Goal: Task Accomplishment & Management: Use online tool/utility

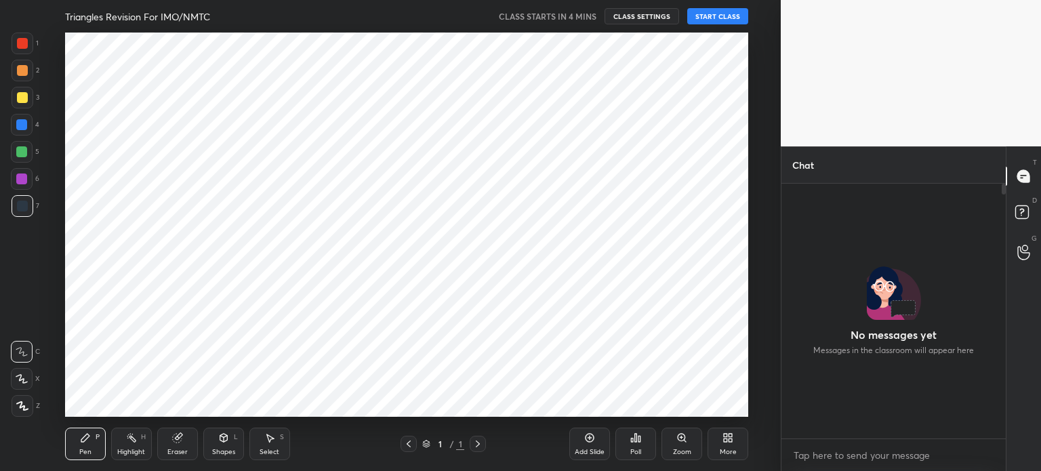
scroll to position [67383, 67041]
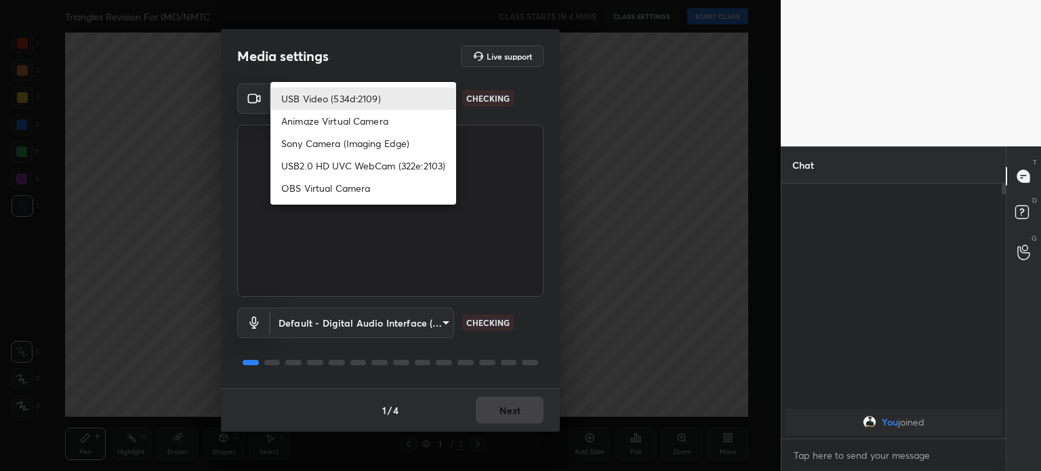
click at [388, 96] on body "1 2 3 4 5 6 7 C X Z C X Z E E Erase all H H Triangles Revision For IMO/NMTC CLA…" at bounding box center [520, 235] width 1041 height 471
click at [493, 401] on div at bounding box center [520, 235] width 1041 height 471
click at [493, 401] on div "USB Video (534d:2109) Animaze Virtual Camera Sony Camera (Imaging Edge) USB2.0 …" at bounding box center [520, 235] width 1041 height 471
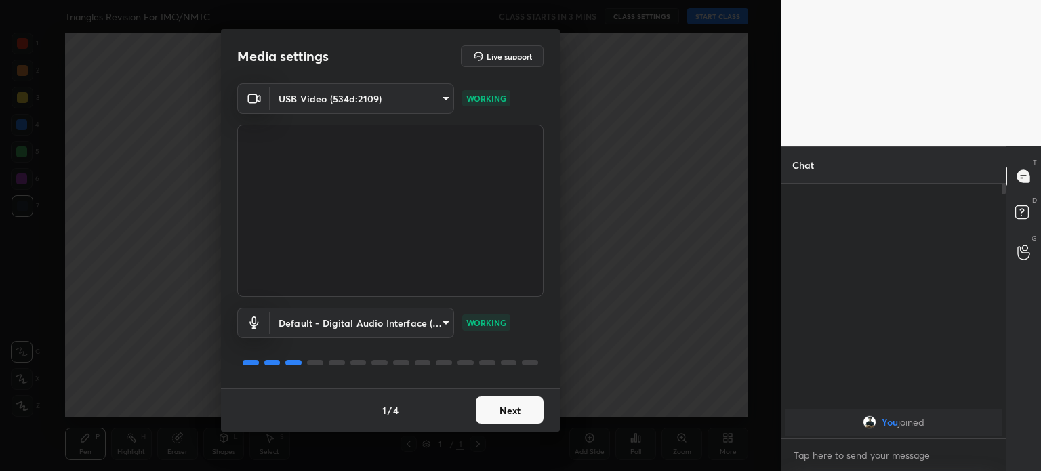
click at [493, 401] on button "Next" at bounding box center [510, 409] width 68 height 27
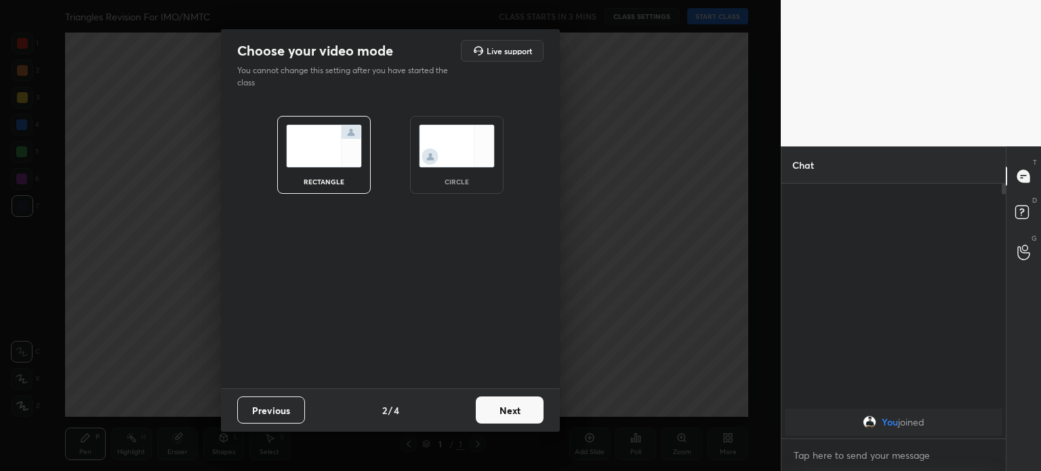
click at [493, 406] on button "Next" at bounding box center [510, 409] width 68 height 27
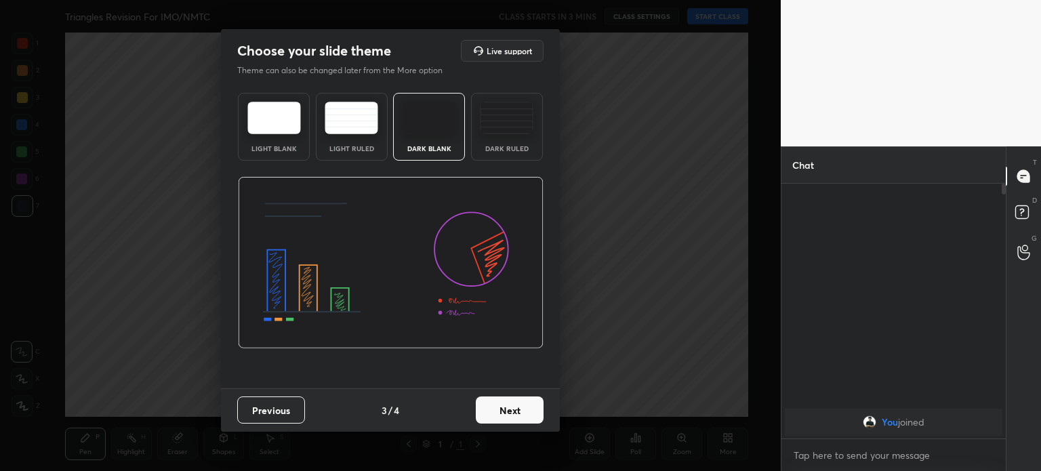
click at [516, 401] on button "Next" at bounding box center [510, 409] width 68 height 27
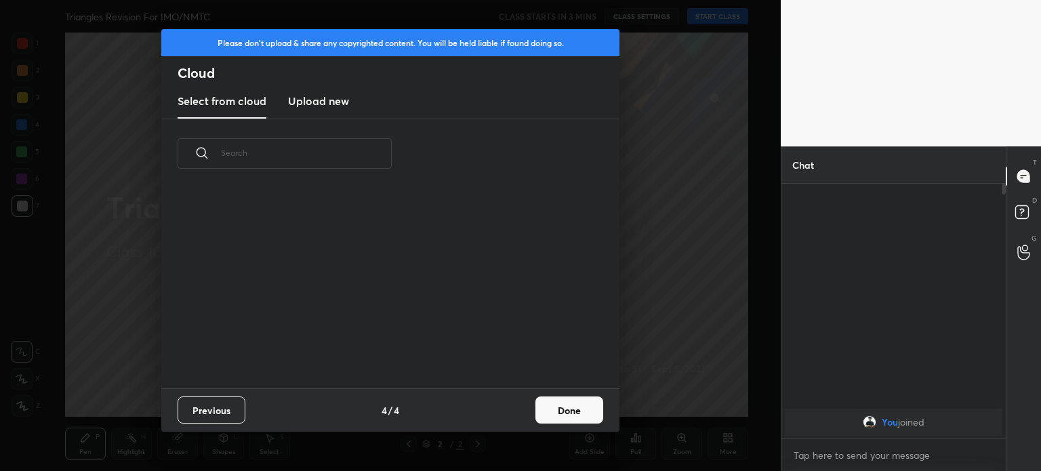
scroll to position [201, 435]
click at [320, 80] on h2 "Cloud" at bounding box center [399, 73] width 442 height 18
click at [316, 100] on h3 "Upload new" at bounding box center [318, 101] width 61 height 16
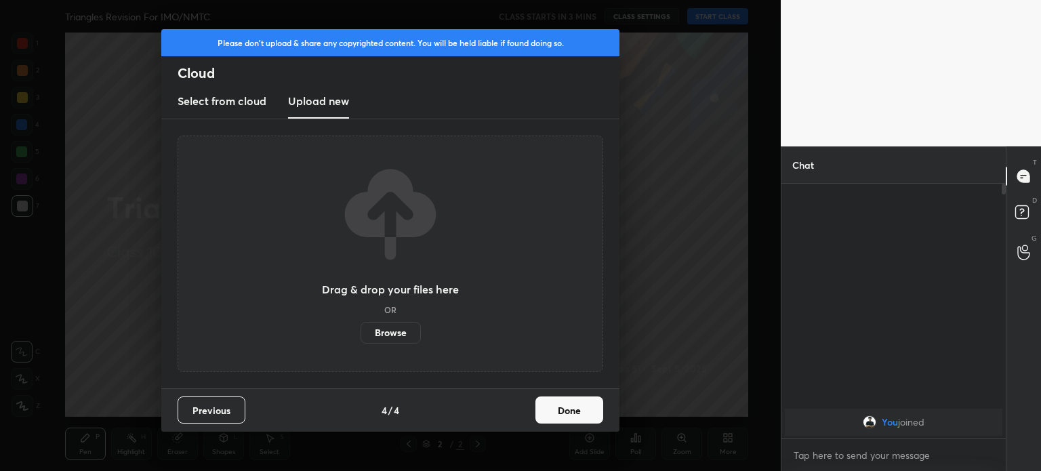
click at [384, 340] on label "Browse" at bounding box center [391, 333] width 60 height 22
click at [361, 340] on input "Browse" at bounding box center [361, 333] width 0 height 22
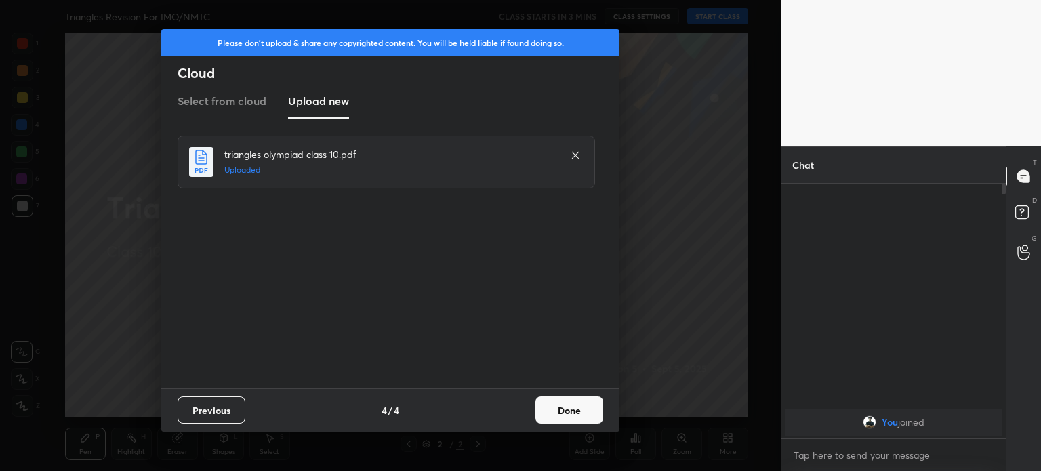
click at [572, 417] on button "Done" at bounding box center [569, 409] width 68 height 27
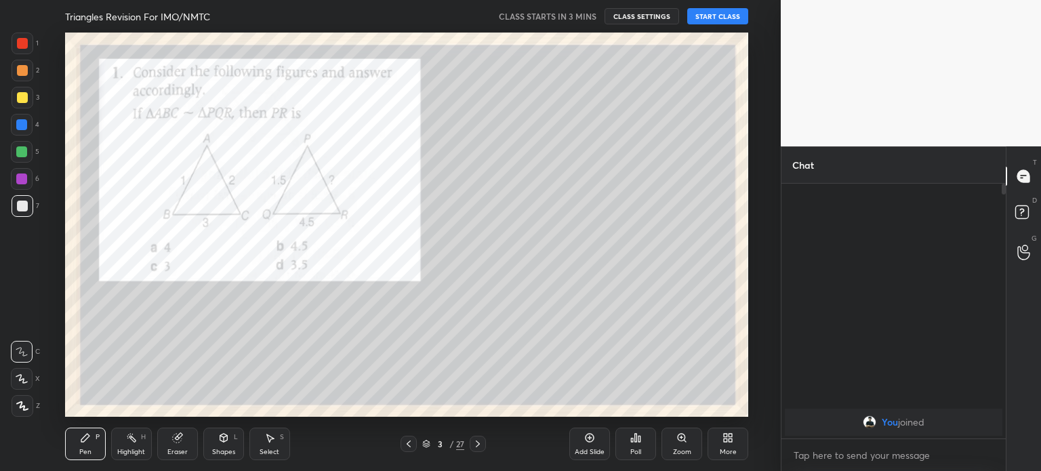
click at [415, 441] on div at bounding box center [409, 444] width 16 height 16
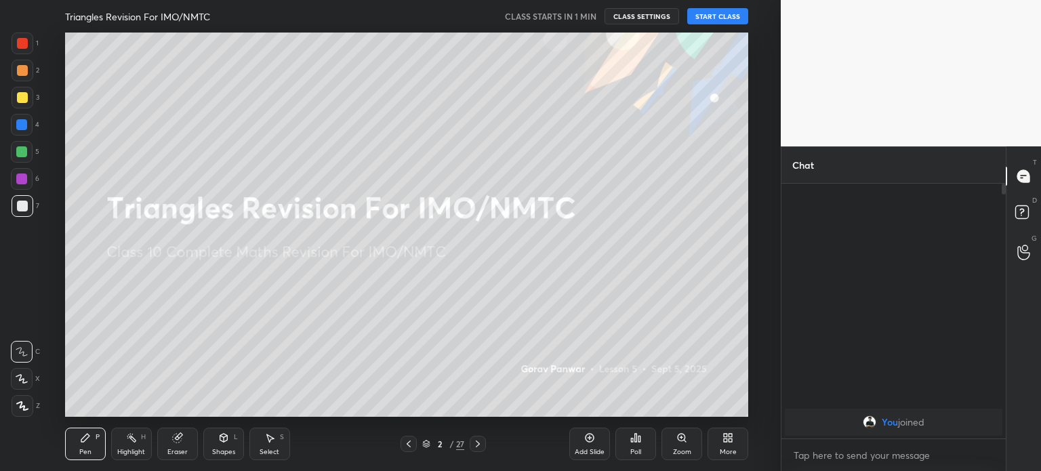
click at [718, 20] on button "START CLASS" at bounding box center [717, 16] width 61 height 16
click at [217, 436] on div "Shapes L" at bounding box center [223, 444] width 41 height 33
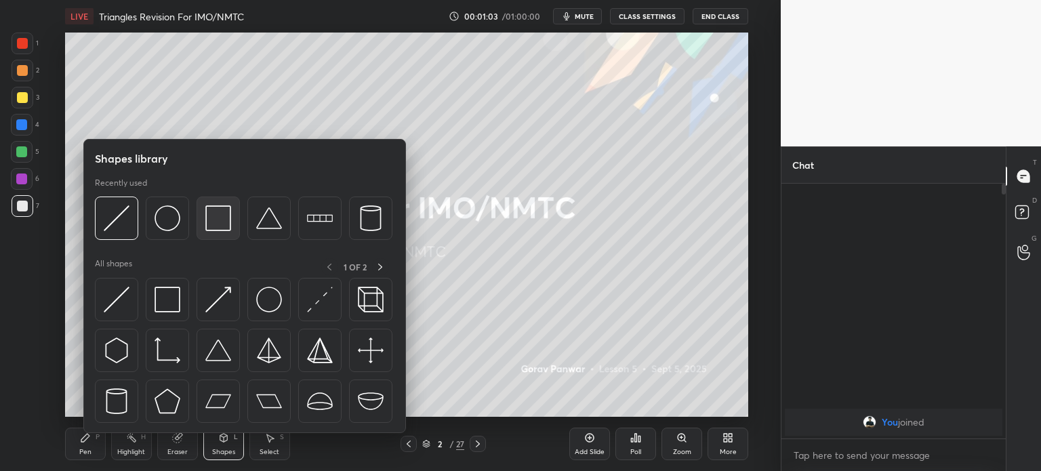
click at [213, 228] on img at bounding box center [218, 218] width 26 height 26
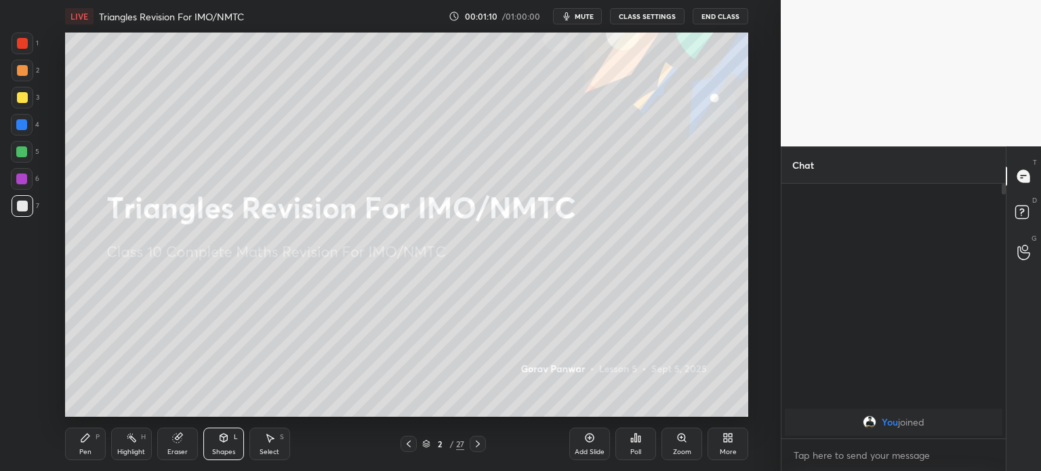
click at [87, 443] on icon at bounding box center [85, 437] width 11 height 11
click at [25, 212] on div at bounding box center [23, 206] width 22 height 22
click at [18, 410] on icon at bounding box center [22, 405] width 12 height 9
click at [476, 446] on icon at bounding box center [477, 443] width 11 height 11
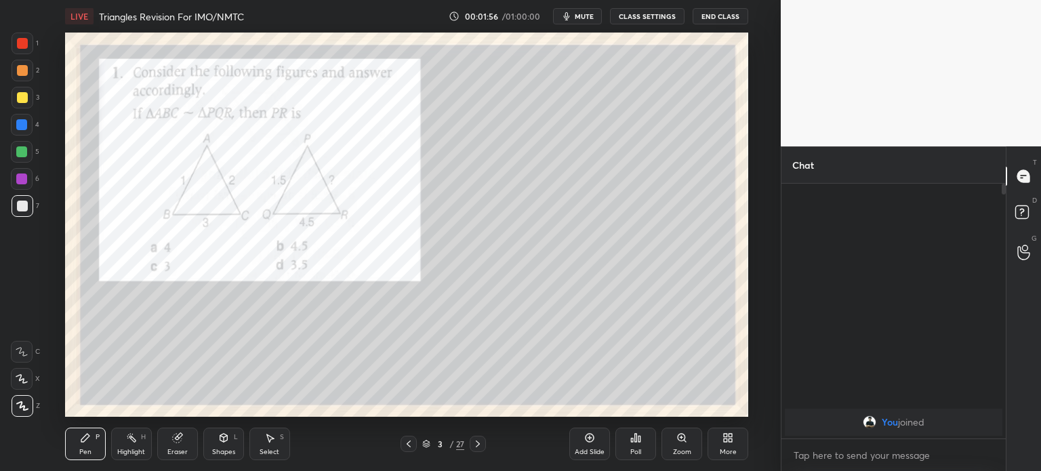
click at [14, 48] on div at bounding box center [23, 44] width 22 height 22
click at [24, 206] on div at bounding box center [22, 206] width 11 height 11
click at [24, 53] on div at bounding box center [23, 44] width 22 height 22
click at [476, 444] on icon at bounding box center [477, 443] width 11 height 11
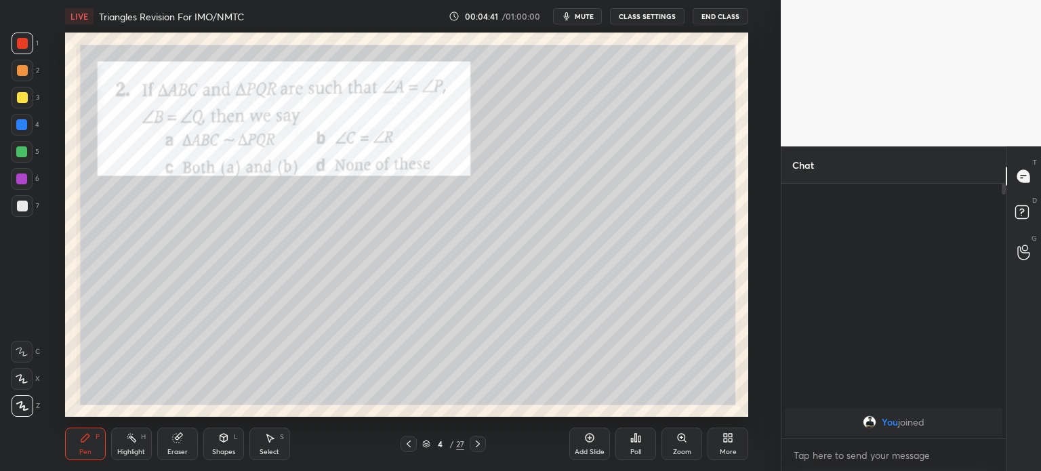
click at [216, 440] on div "Shapes L" at bounding box center [223, 444] width 41 height 33
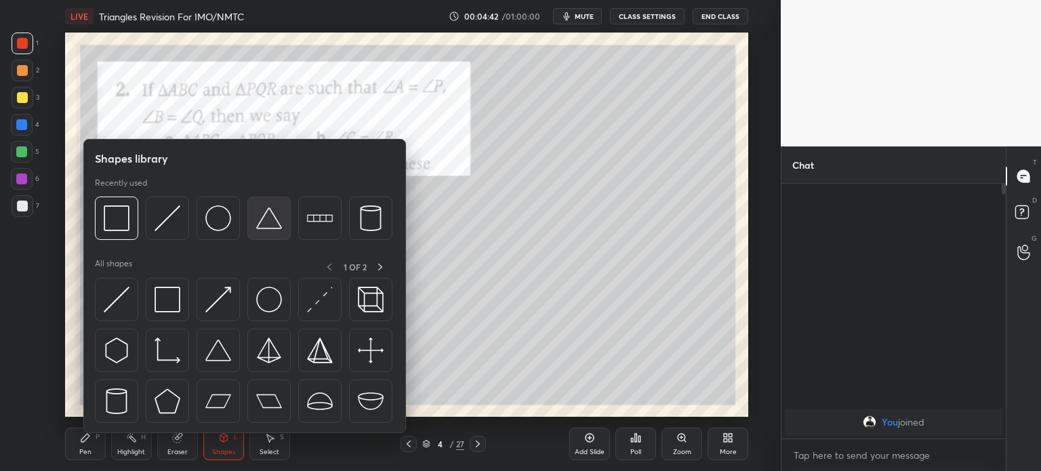
click at [278, 229] on img at bounding box center [269, 218] width 26 height 26
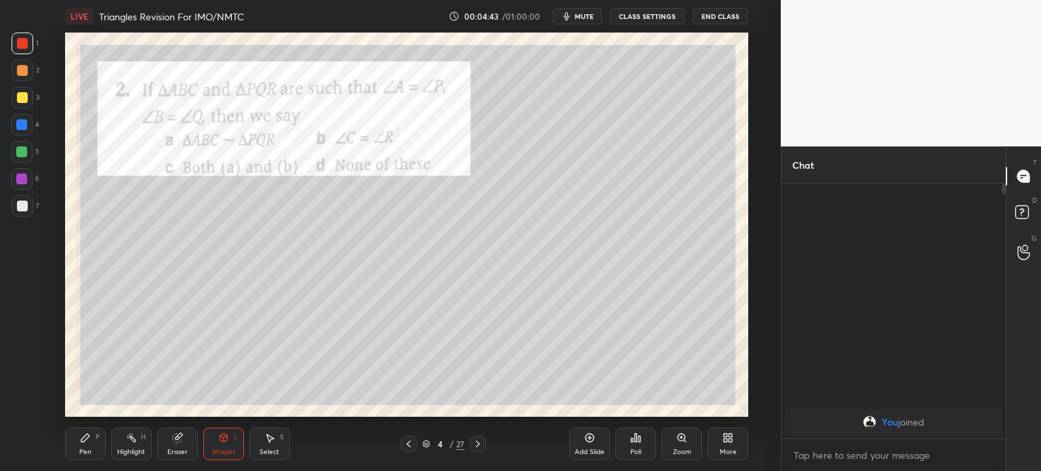
click at [22, 203] on div at bounding box center [22, 206] width 11 height 11
click at [79, 447] on div "Pen P" at bounding box center [85, 444] width 41 height 33
click at [20, 124] on div at bounding box center [21, 124] width 11 height 11
click at [24, 154] on div at bounding box center [21, 151] width 11 height 11
click at [30, 47] on div at bounding box center [23, 44] width 22 height 22
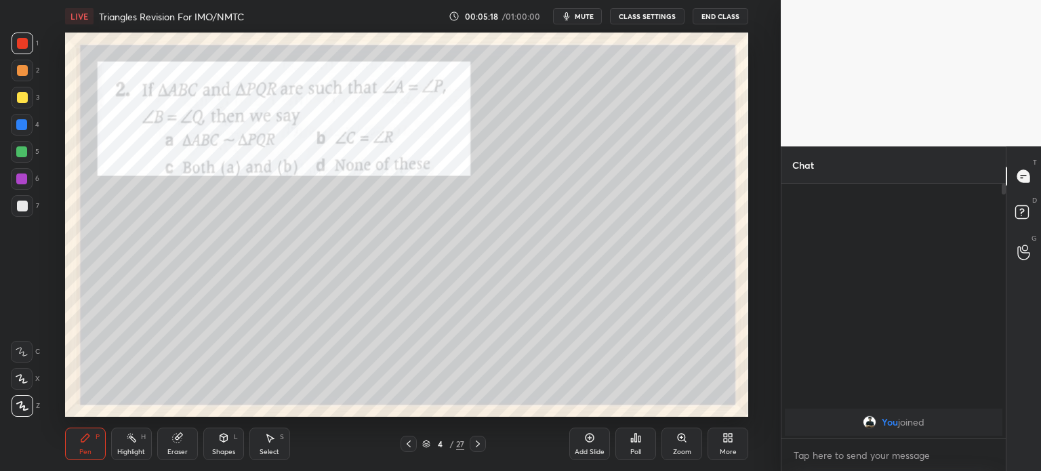
click at [224, 447] on div "Shapes L" at bounding box center [223, 444] width 41 height 33
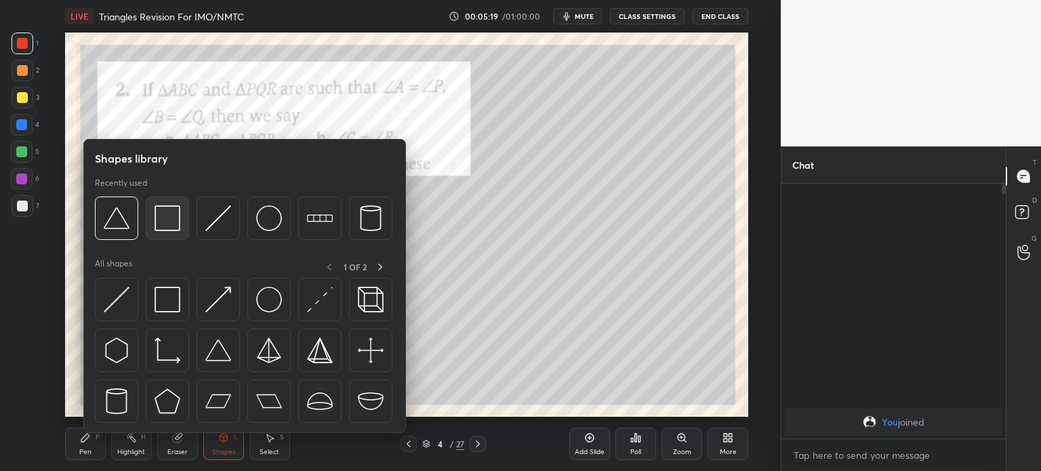
click at [165, 207] on img at bounding box center [168, 218] width 26 height 26
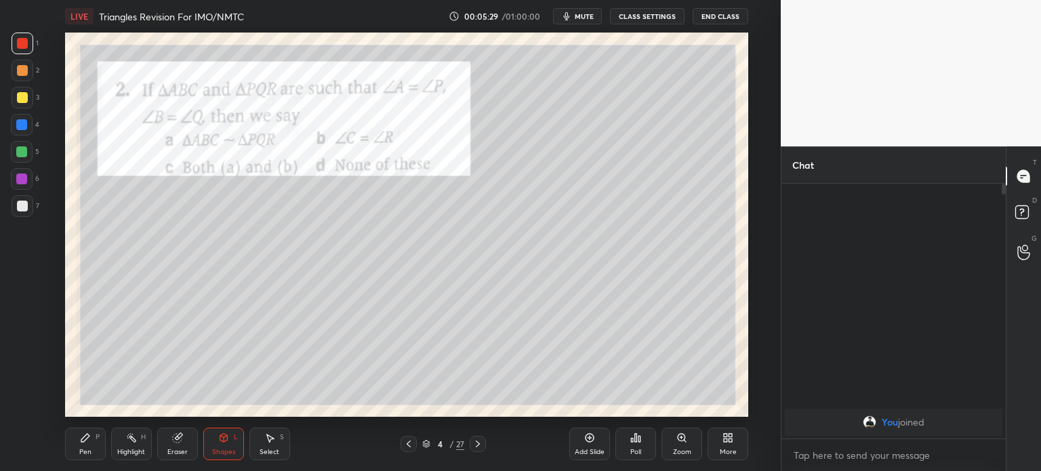
click at [26, 208] on div at bounding box center [22, 206] width 11 height 11
click at [85, 436] on icon at bounding box center [85, 438] width 8 height 8
click at [22, 51] on div at bounding box center [23, 44] width 22 height 22
click at [18, 216] on div at bounding box center [23, 206] width 22 height 22
click at [477, 443] on icon at bounding box center [477, 443] width 11 height 11
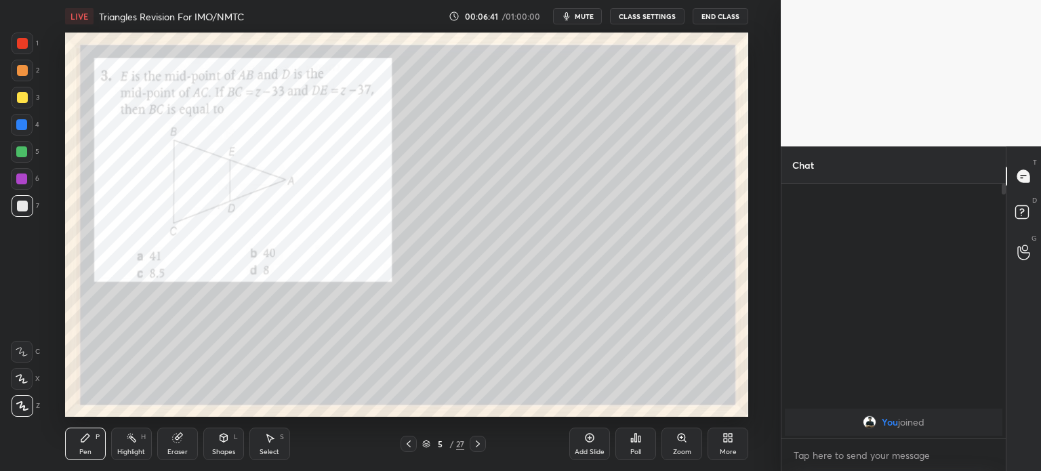
click at [12, 45] on div at bounding box center [23, 44] width 22 height 22
click at [27, 203] on div at bounding box center [23, 206] width 22 height 22
click at [38, 54] on div "1" at bounding box center [25, 44] width 27 height 22
click at [27, 204] on div at bounding box center [22, 206] width 11 height 11
click at [230, 433] on div "Shapes L" at bounding box center [223, 444] width 41 height 33
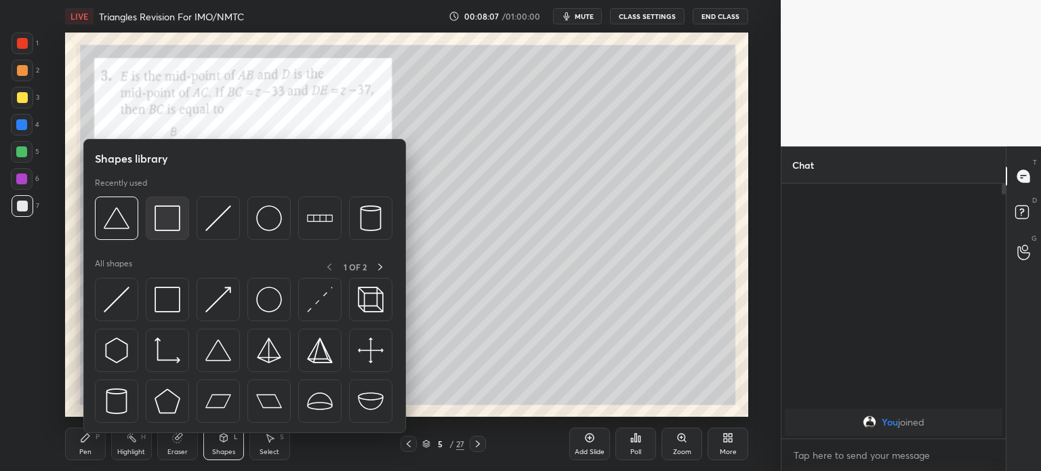
click at [171, 209] on img at bounding box center [168, 218] width 26 height 26
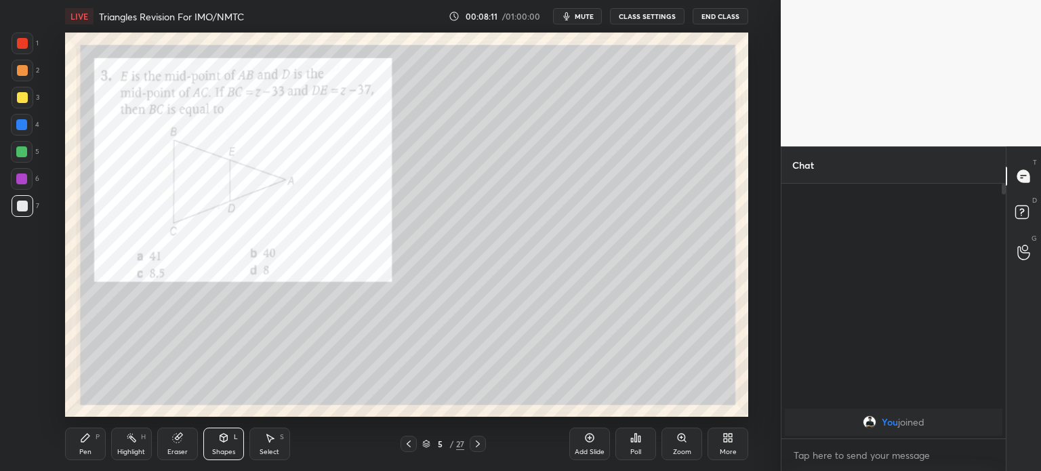
click at [83, 443] on icon at bounding box center [85, 437] width 11 height 11
click at [15, 44] on div at bounding box center [23, 44] width 22 height 22
click at [479, 447] on icon at bounding box center [477, 443] width 11 height 11
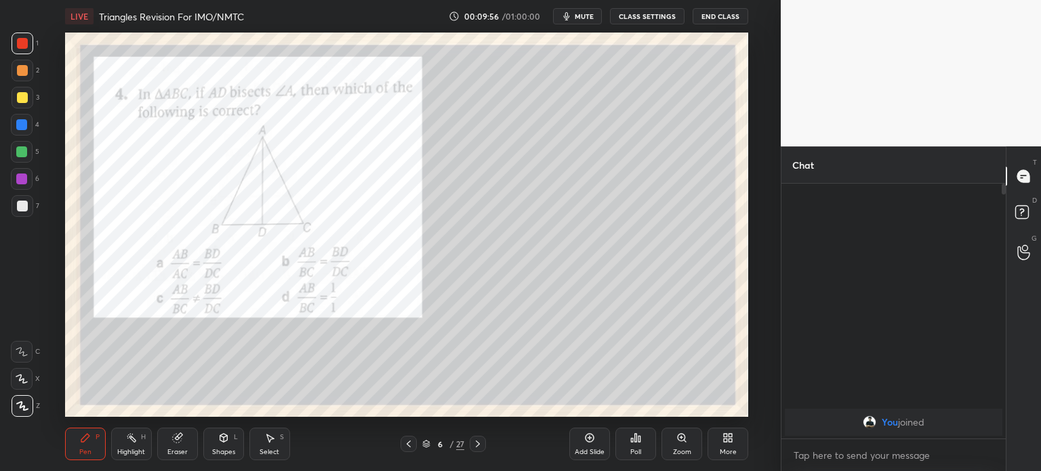
click at [24, 121] on div at bounding box center [21, 124] width 11 height 11
click at [24, 205] on div at bounding box center [22, 206] width 11 height 11
click at [9, 42] on div "1 2 3 4 5 6 7 C X Z C X Z E E Erase all H H" at bounding box center [21, 225] width 43 height 384
click at [24, 205] on div at bounding box center [22, 206] width 11 height 11
click at [479, 447] on icon at bounding box center [477, 443] width 11 height 11
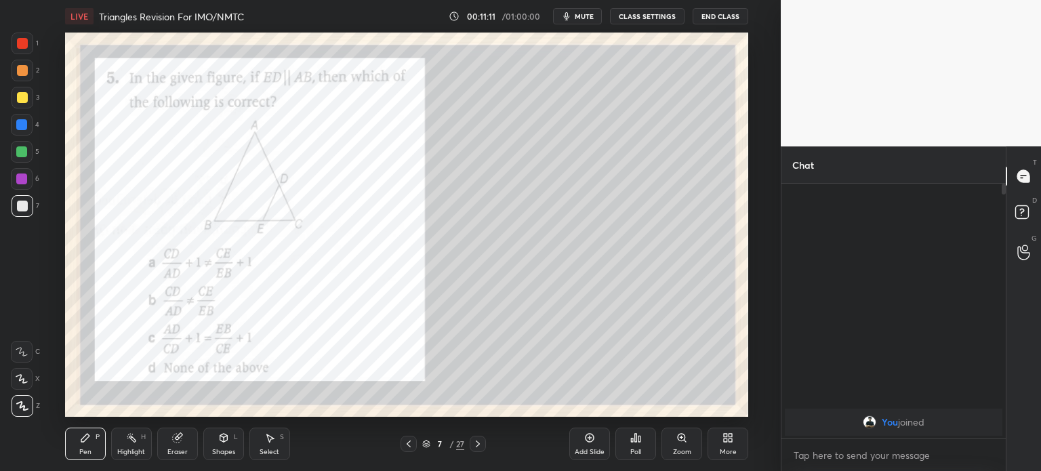
click at [20, 48] on div at bounding box center [22, 43] width 11 height 11
click at [226, 447] on div "Shapes L" at bounding box center [223, 444] width 41 height 33
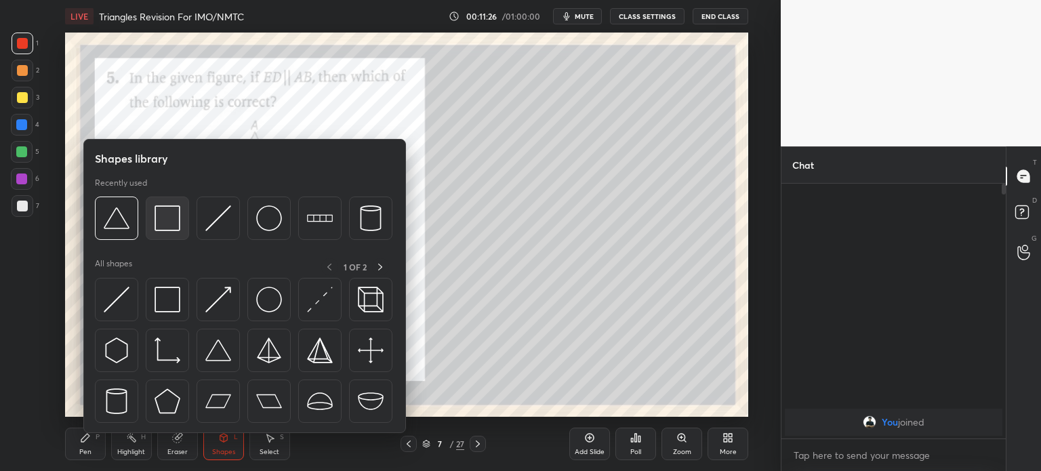
click at [161, 216] on img at bounding box center [168, 218] width 26 height 26
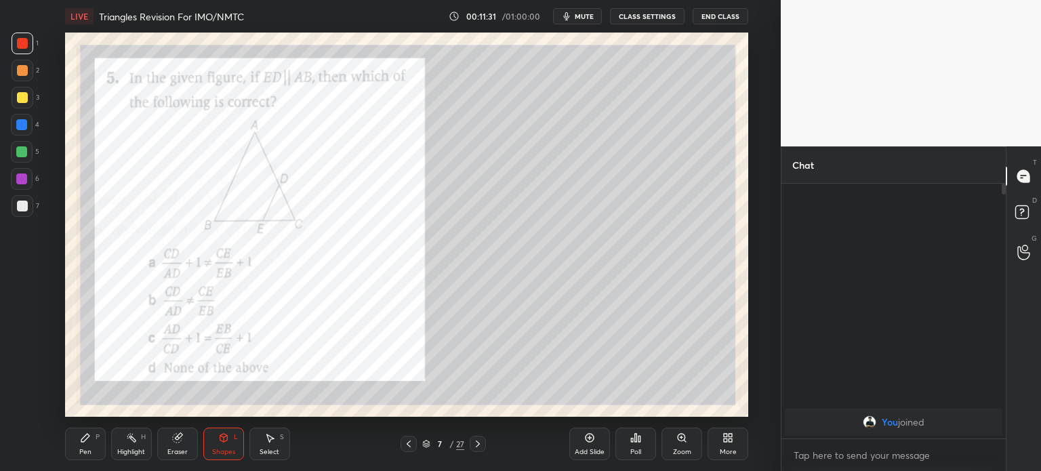
click at [25, 210] on div at bounding box center [22, 206] width 11 height 11
click at [30, 45] on div at bounding box center [23, 44] width 22 height 22
click at [22, 99] on div at bounding box center [22, 97] width 11 height 11
click at [23, 126] on div at bounding box center [21, 124] width 11 height 11
click at [222, 446] on div "Shapes L" at bounding box center [223, 444] width 41 height 33
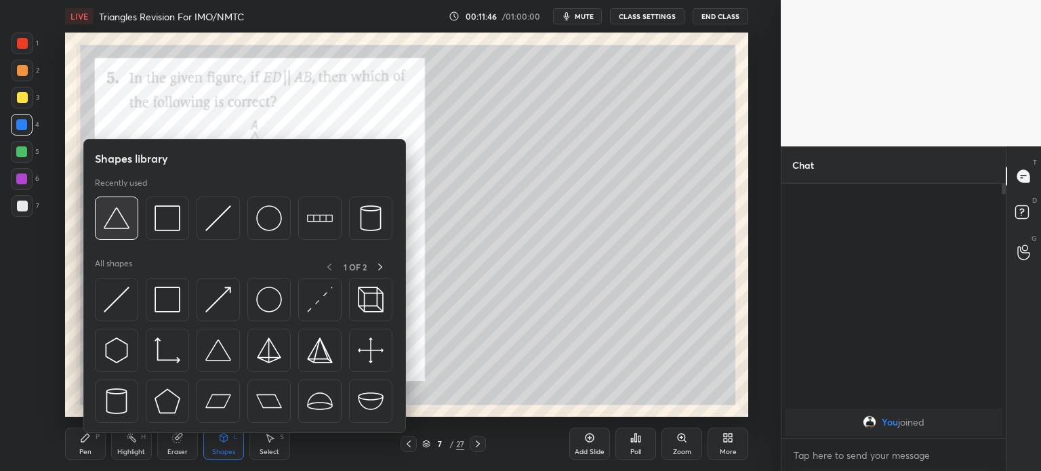
click at [124, 215] on img at bounding box center [117, 218] width 26 height 26
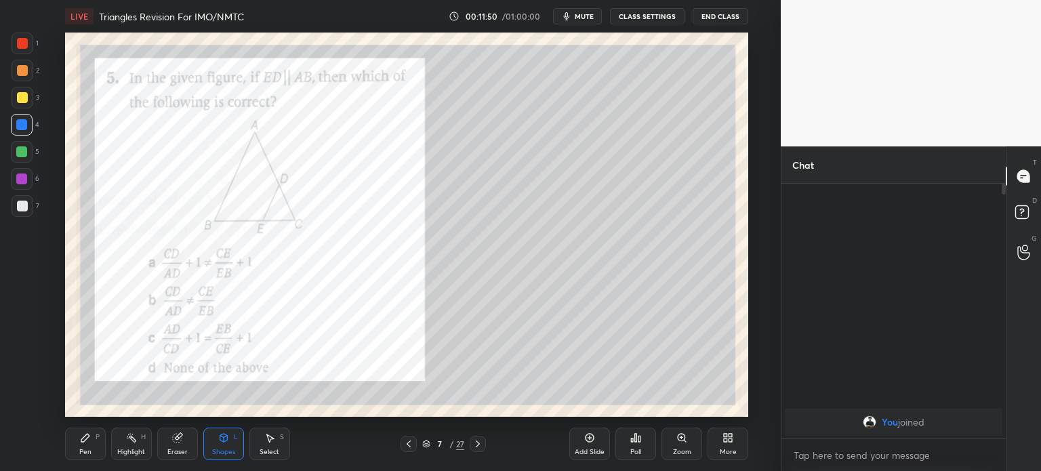
click at [225, 453] on div "Shapes" at bounding box center [223, 452] width 23 height 7
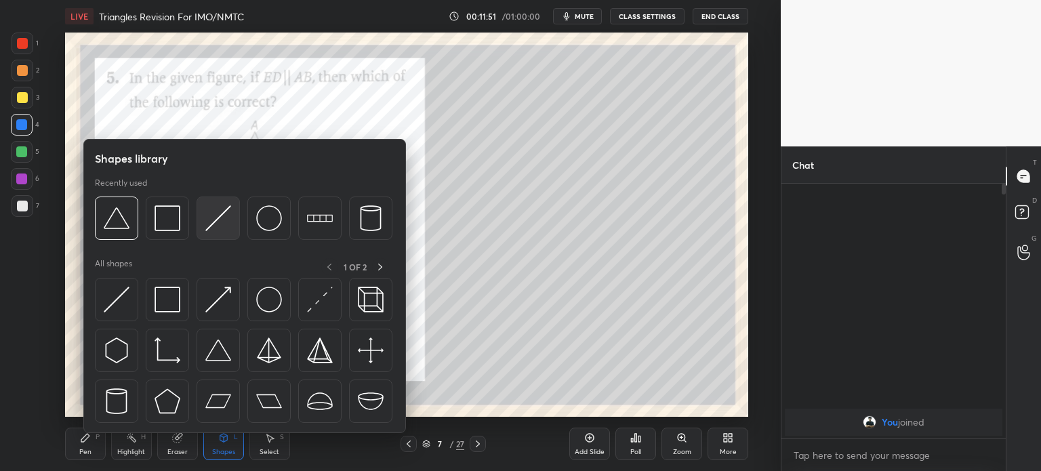
click at [218, 218] on img at bounding box center [218, 218] width 26 height 26
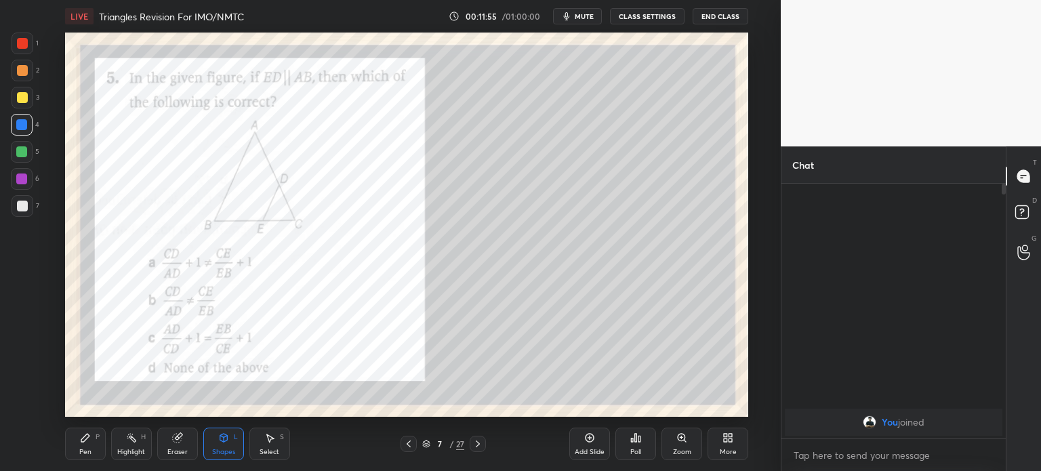
click at [87, 444] on div "Pen P" at bounding box center [85, 444] width 41 height 33
click at [22, 194] on div "6" at bounding box center [25, 181] width 28 height 27
click at [23, 207] on div at bounding box center [22, 206] width 11 height 11
click at [20, 49] on div at bounding box center [23, 44] width 22 height 22
click at [28, 208] on div at bounding box center [23, 206] width 22 height 22
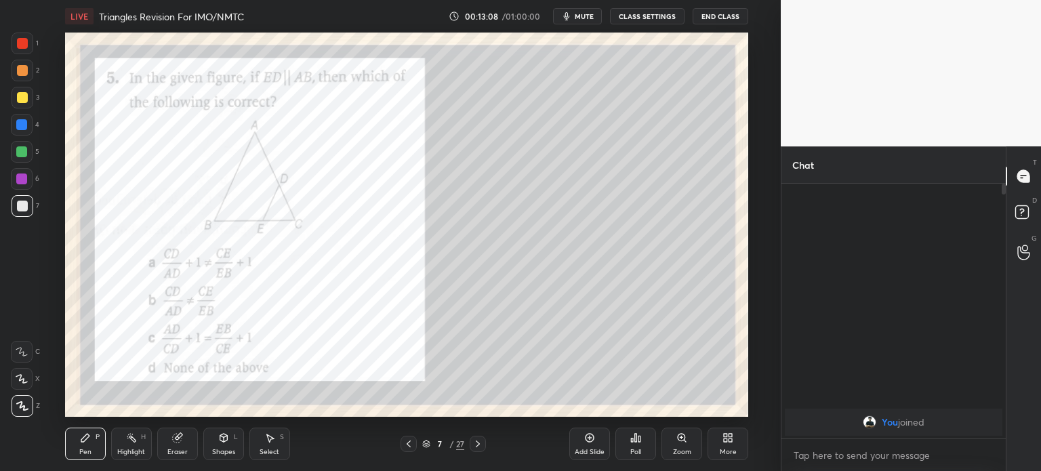
click at [20, 43] on div at bounding box center [22, 43] width 11 height 11
click at [19, 105] on div at bounding box center [23, 98] width 22 height 22
click at [27, 47] on div at bounding box center [23, 44] width 22 height 22
click at [26, 205] on div at bounding box center [22, 206] width 11 height 11
click at [22, 45] on div at bounding box center [22, 43] width 11 height 11
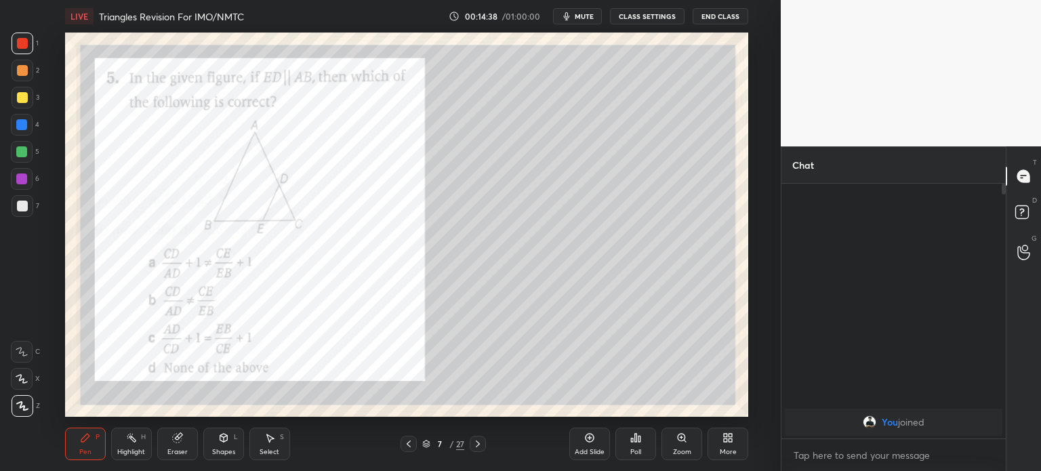
click at [24, 92] on div at bounding box center [22, 97] width 11 height 11
click at [33, 47] on div at bounding box center [23, 44] width 22 height 22
click at [476, 452] on div at bounding box center [478, 444] width 16 height 16
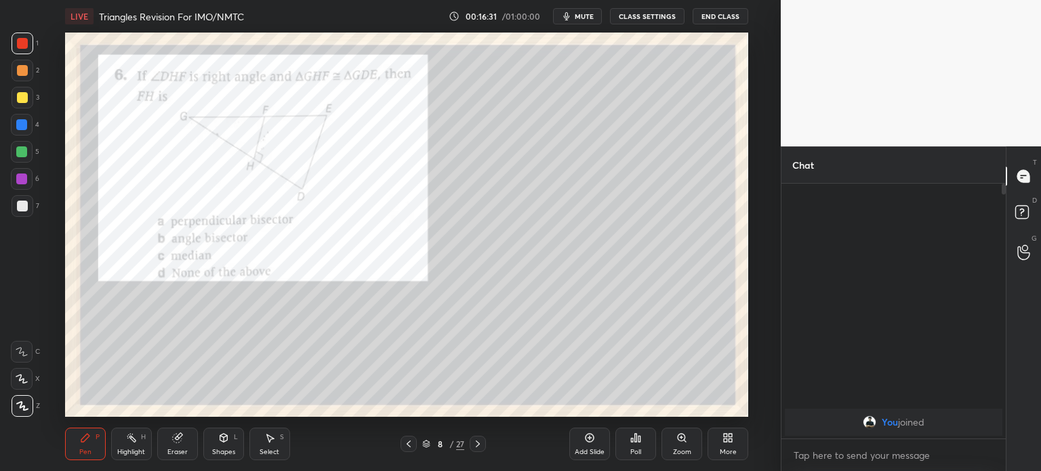
click at [185, 444] on div "Eraser" at bounding box center [177, 444] width 41 height 33
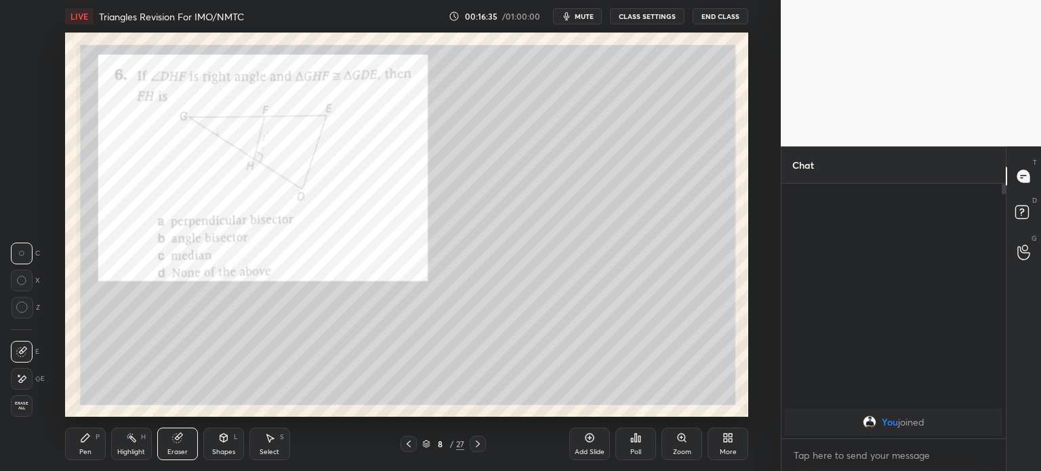
click at [88, 431] on div "Pen P" at bounding box center [85, 444] width 41 height 33
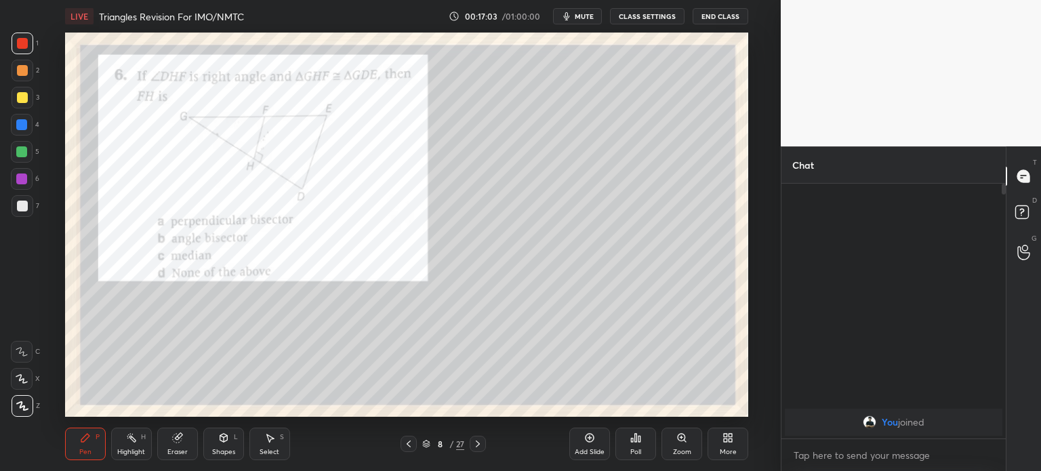
click at [480, 447] on icon at bounding box center [477, 443] width 11 height 11
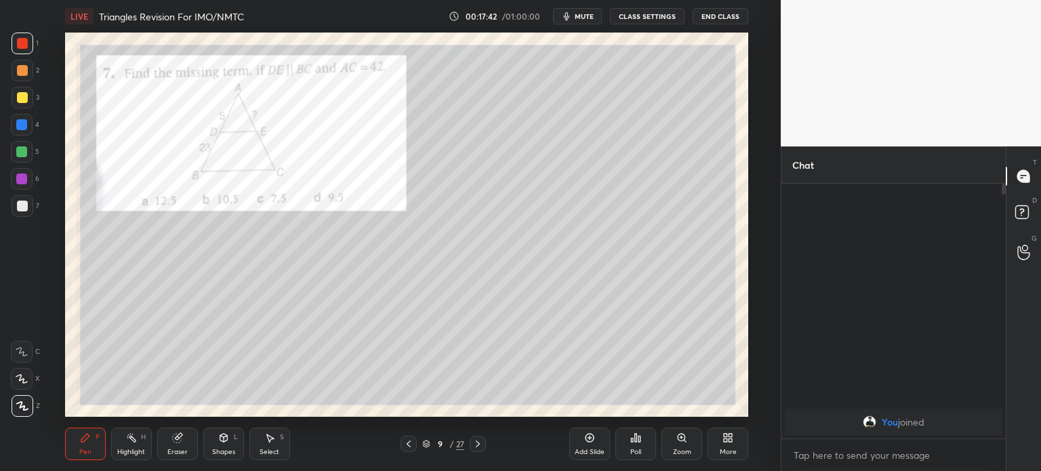
click at [22, 199] on div at bounding box center [23, 206] width 22 height 22
click at [28, 41] on div at bounding box center [23, 44] width 22 height 22
click at [26, 209] on div at bounding box center [22, 206] width 11 height 11
click at [30, 43] on div at bounding box center [23, 44] width 22 height 22
click at [18, 209] on div at bounding box center [22, 206] width 11 height 11
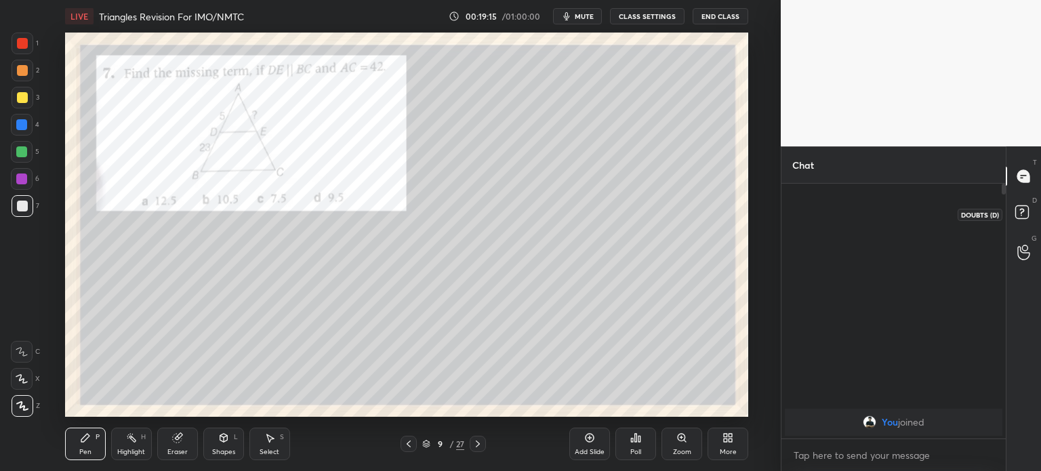
click at [1029, 217] on icon at bounding box center [1024, 214] width 24 height 24
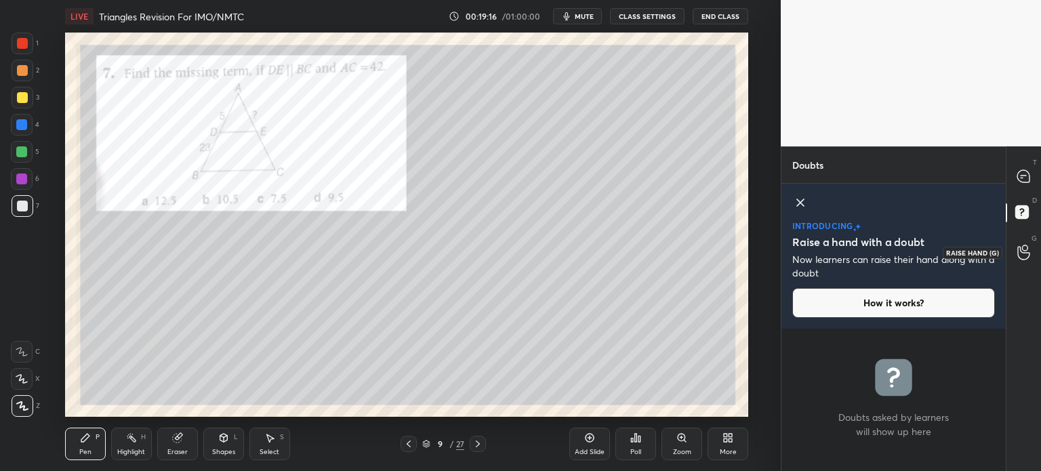
click at [1019, 240] on div at bounding box center [1023, 252] width 27 height 24
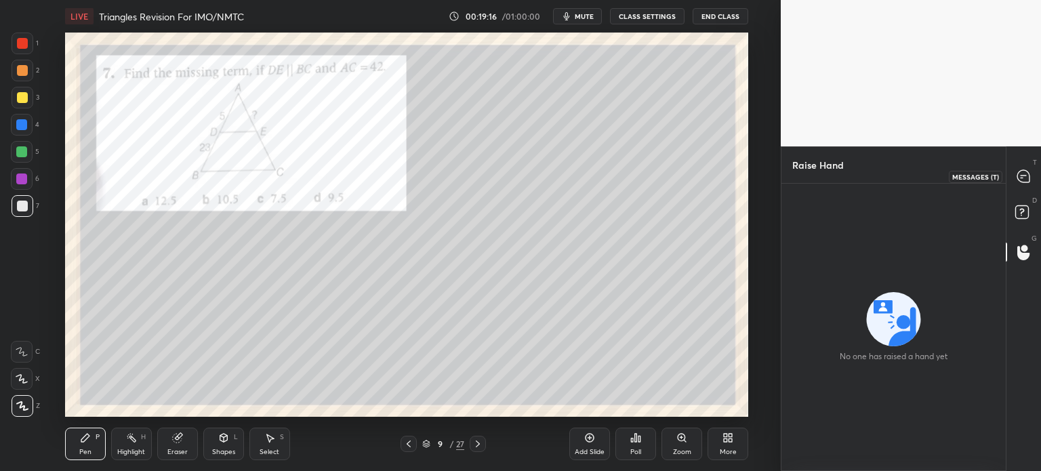
click at [1031, 181] on div at bounding box center [1023, 176] width 27 height 24
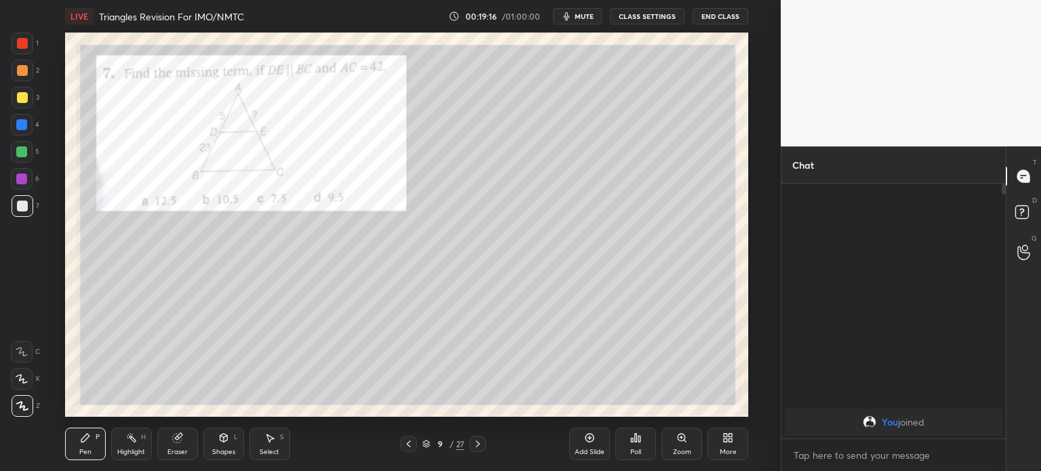
scroll to position [251, 220]
click at [24, 48] on div at bounding box center [22, 43] width 11 height 11
click at [483, 445] on icon at bounding box center [477, 443] width 11 height 11
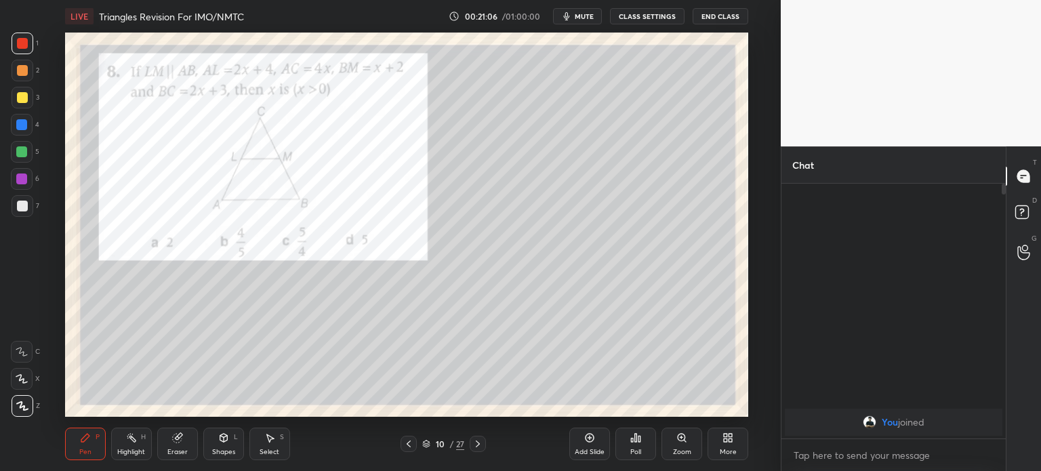
click at [28, 199] on div at bounding box center [23, 206] width 22 height 22
click at [24, 38] on div at bounding box center [22, 43] width 11 height 11
click at [29, 209] on div at bounding box center [23, 206] width 22 height 22
click at [31, 43] on div at bounding box center [23, 44] width 22 height 22
click at [19, 205] on div at bounding box center [22, 206] width 11 height 11
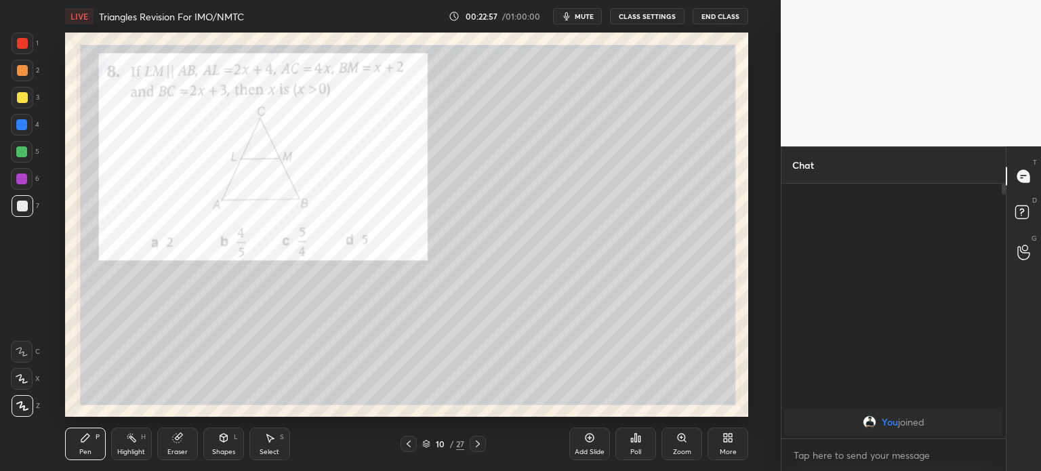
click at [33, 55] on div "1" at bounding box center [25, 46] width 27 height 27
click at [25, 98] on div at bounding box center [22, 97] width 11 height 11
click at [27, 45] on div at bounding box center [22, 43] width 11 height 11
click at [173, 434] on icon at bounding box center [177, 437] width 11 height 11
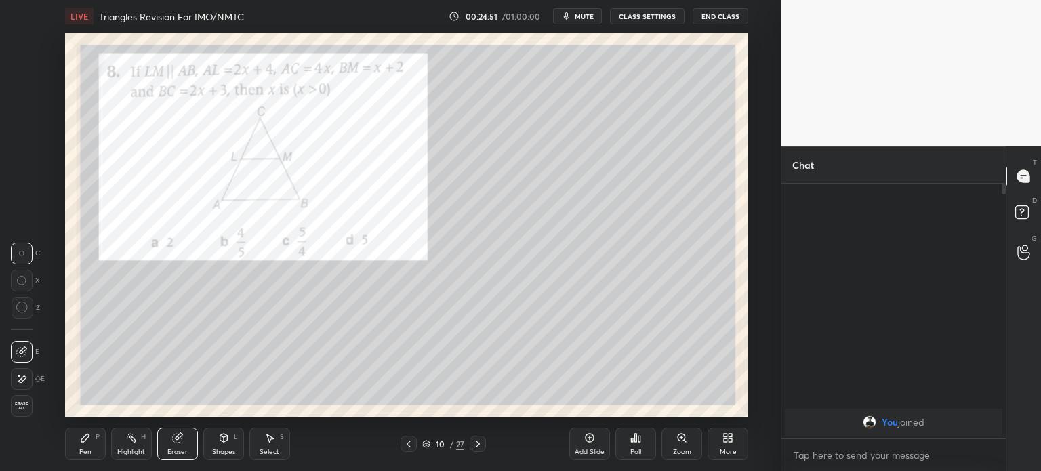
click at [23, 379] on icon at bounding box center [21, 379] width 11 height 12
click at [82, 439] on icon at bounding box center [85, 438] width 8 height 8
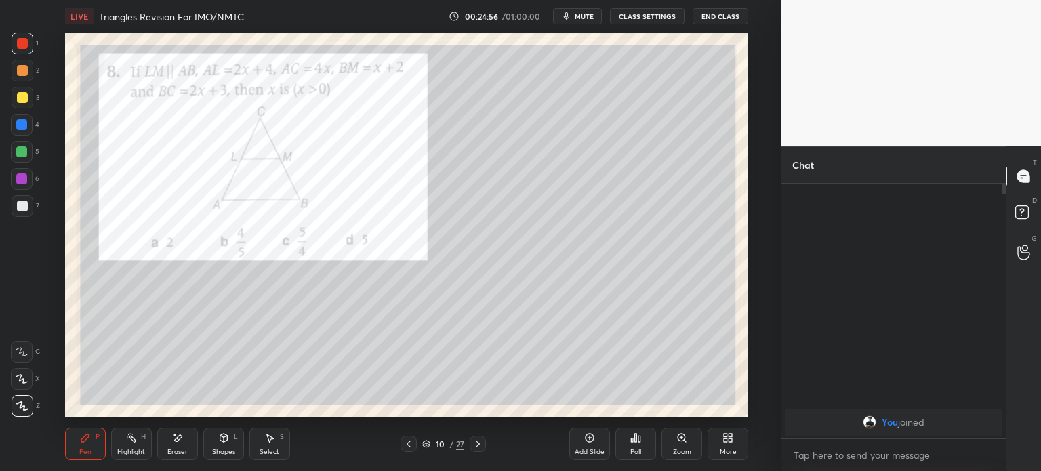
click at [35, 54] on div "1" at bounding box center [25, 46] width 27 height 27
click at [478, 446] on icon at bounding box center [477, 443] width 11 height 11
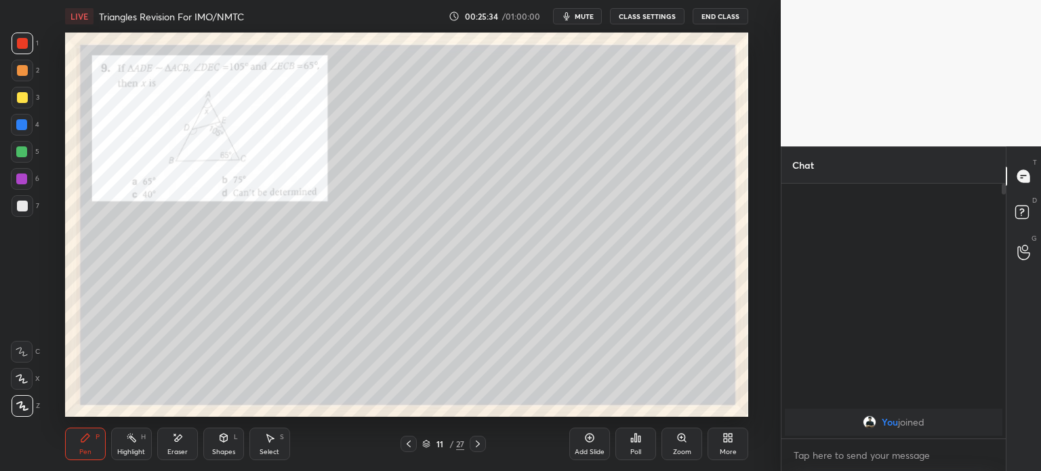
click at [22, 207] on div at bounding box center [22, 206] width 11 height 11
click at [22, 37] on div at bounding box center [23, 44] width 22 height 22
click at [22, 77] on div at bounding box center [23, 71] width 22 height 22
click at [645, 445] on div "Poll" at bounding box center [635, 444] width 41 height 33
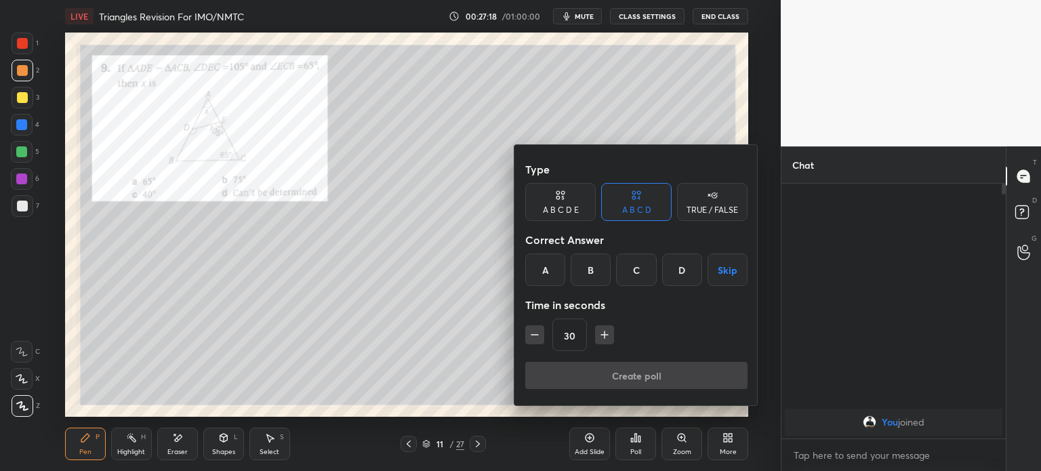
click at [624, 436] on div at bounding box center [520, 235] width 1041 height 471
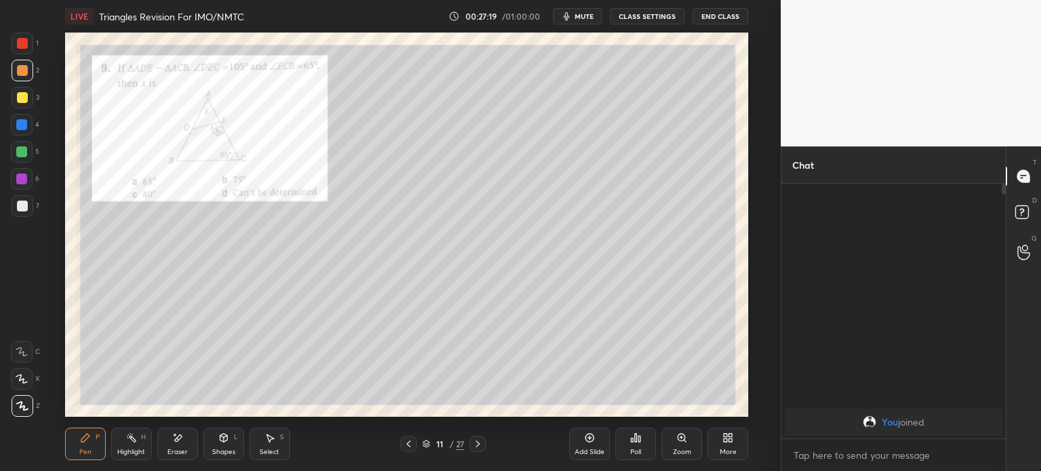
click at [686, 442] on div "Type A B C D E A B C D TRUE / FALSE Correct Answer A B C D Skip Time in seconds…" at bounding box center [520, 235] width 1041 height 471
click at [682, 441] on icon at bounding box center [681, 437] width 7 height 7
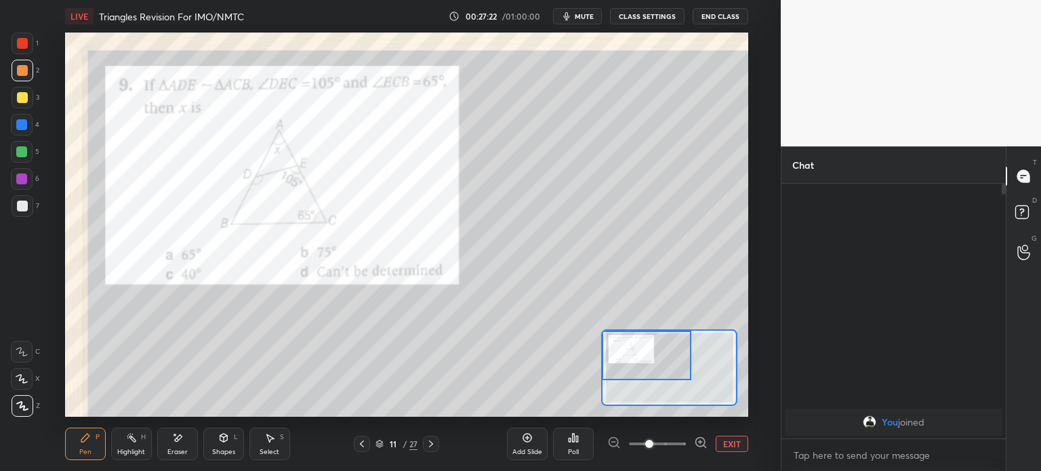
click at [33, 48] on div at bounding box center [23, 44] width 22 height 22
click at [20, 356] on icon at bounding box center [22, 351] width 12 height 9
click at [24, 368] on div "X" at bounding box center [25, 376] width 29 height 27
click at [33, 98] on div "3" at bounding box center [26, 98] width 28 height 22
click at [731, 448] on button "EXIT" at bounding box center [732, 444] width 33 height 16
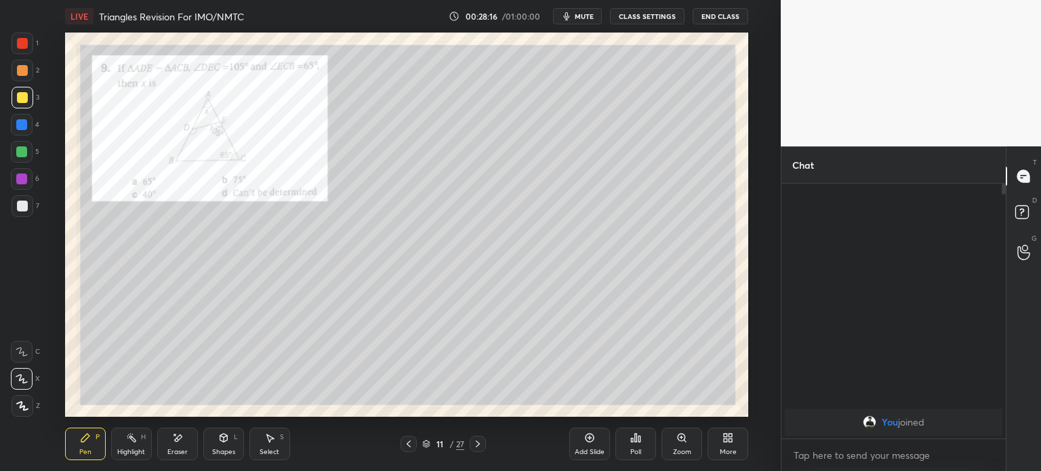
click at [20, 43] on div at bounding box center [22, 43] width 11 height 11
click at [483, 445] on icon at bounding box center [477, 443] width 11 height 11
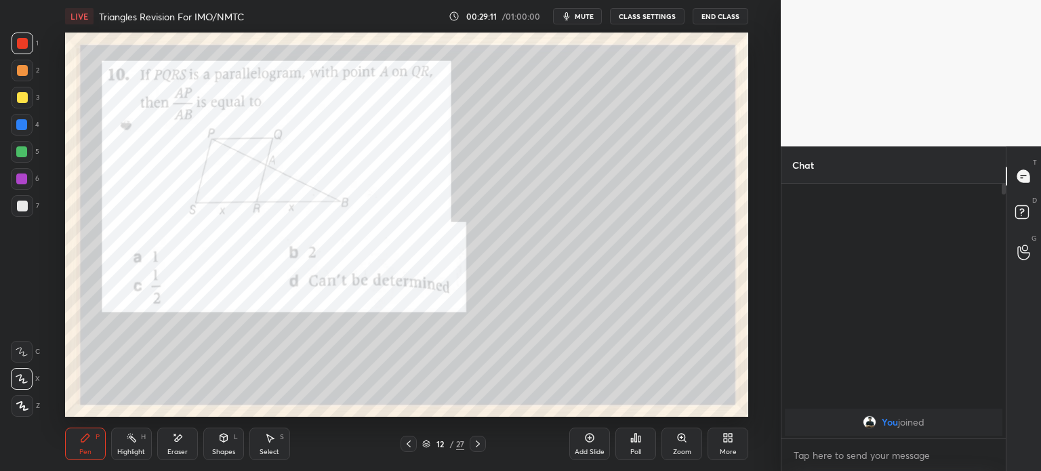
click at [30, 211] on div at bounding box center [23, 206] width 22 height 22
click at [27, 395] on div "Z" at bounding box center [26, 403] width 28 height 27
click at [20, 96] on div at bounding box center [22, 97] width 11 height 11
click at [28, 40] on div at bounding box center [23, 44] width 22 height 22
click at [30, 204] on div at bounding box center [23, 206] width 22 height 22
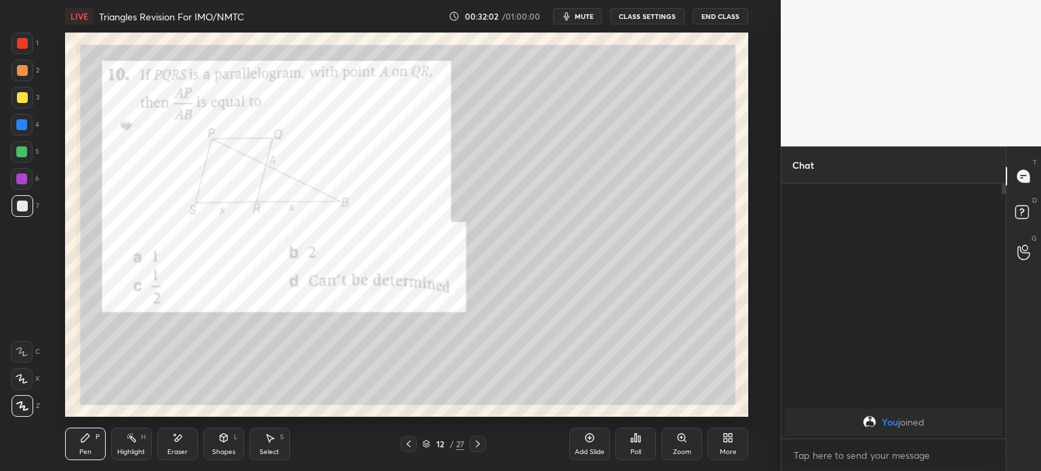
click at [23, 46] on div at bounding box center [22, 43] width 11 height 11
click at [478, 443] on icon at bounding box center [478, 443] width 4 height 7
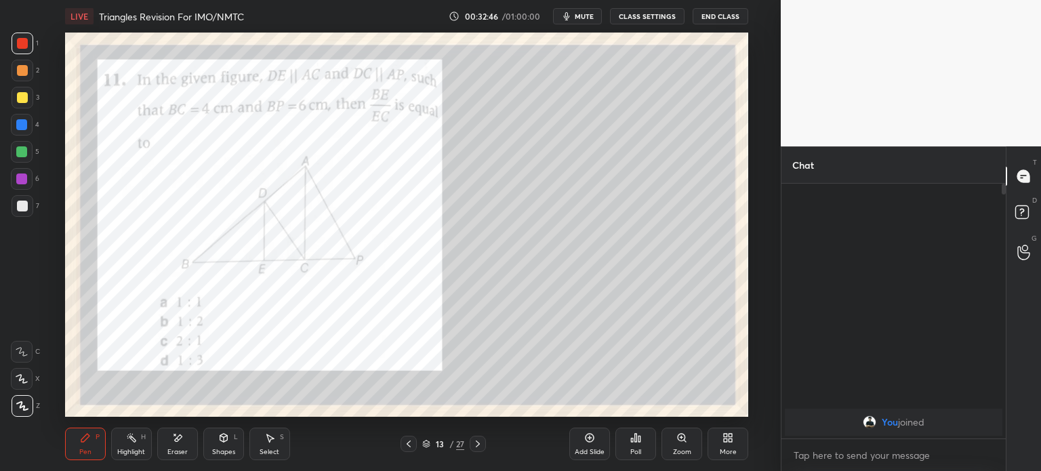
click at [22, 203] on div at bounding box center [22, 206] width 11 height 11
click at [22, 46] on div at bounding box center [22, 43] width 11 height 11
click at [30, 207] on div at bounding box center [23, 206] width 22 height 22
click at [21, 77] on div at bounding box center [23, 71] width 22 height 22
click at [24, 208] on div at bounding box center [22, 206] width 11 height 11
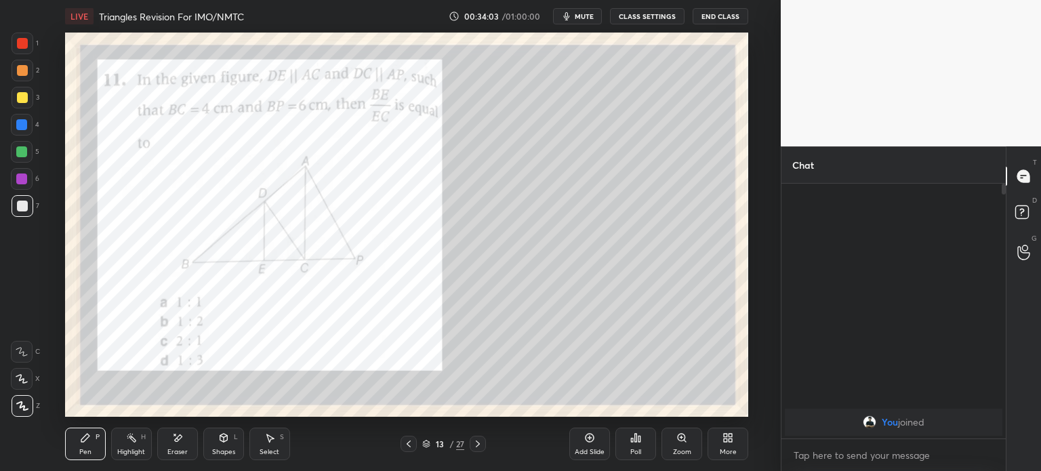
click at [22, 78] on div at bounding box center [23, 71] width 22 height 22
click at [24, 127] on div at bounding box center [21, 124] width 11 height 11
click at [31, 203] on div at bounding box center [23, 206] width 22 height 22
click at [23, 40] on div at bounding box center [22, 43] width 11 height 11
click at [33, 203] on div "7" at bounding box center [26, 206] width 28 height 22
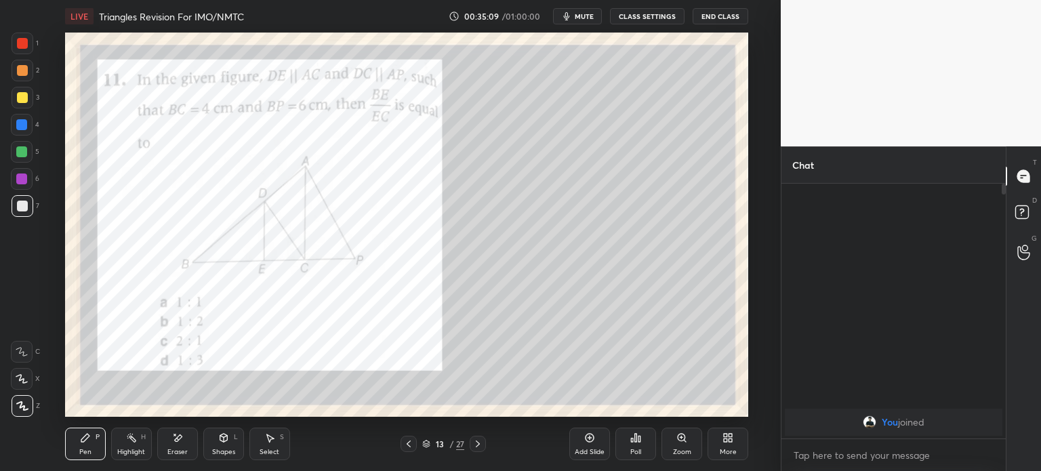
click at [27, 99] on div at bounding box center [23, 98] width 22 height 22
click at [20, 37] on div at bounding box center [23, 44] width 22 height 22
click at [23, 96] on div at bounding box center [22, 97] width 11 height 11
click at [24, 53] on div at bounding box center [23, 44] width 22 height 22
click at [23, 95] on div at bounding box center [22, 97] width 11 height 11
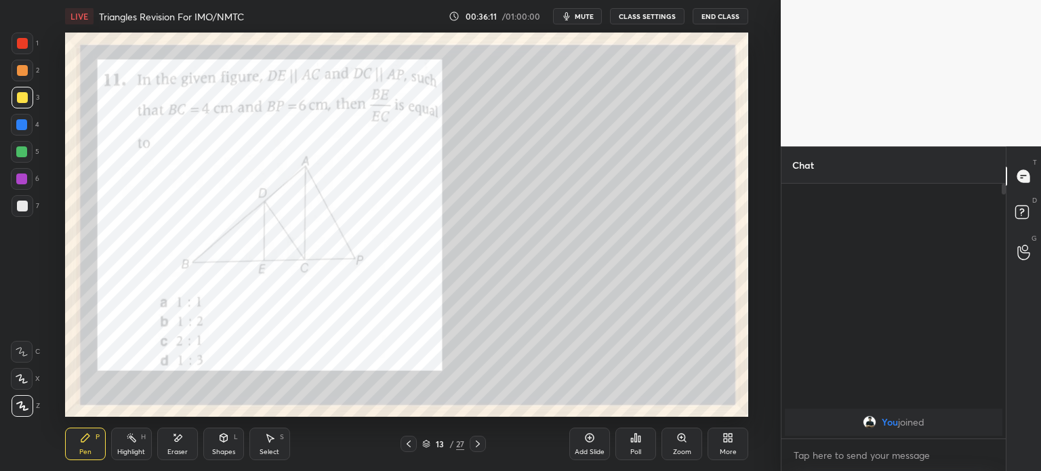
click at [26, 49] on div at bounding box center [23, 44] width 22 height 22
click at [478, 447] on icon at bounding box center [477, 443] width 11 height 11
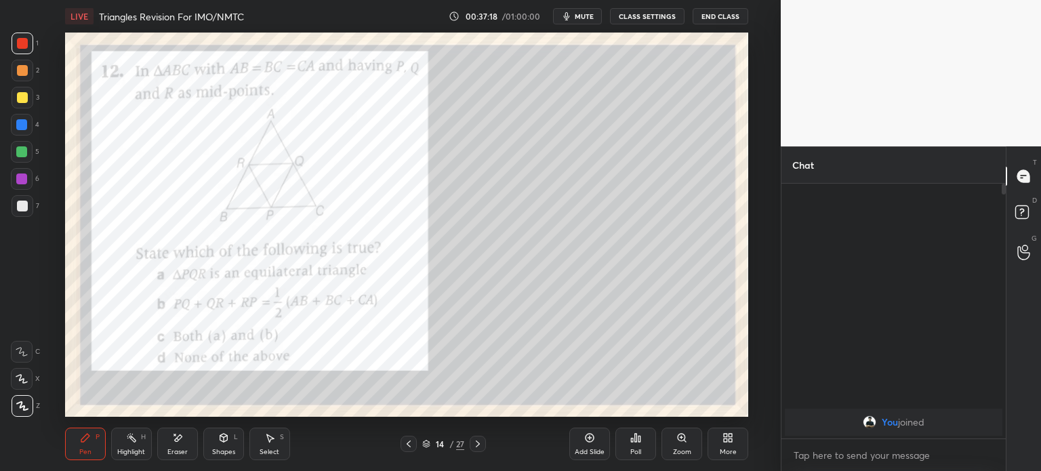
click at [20, 102] on div at bounding box center [22, 97] width 11 height 11
click at [24, 45] on div at bounding box center [22, 43] width 11 height 11
click at [27, 200] on div at bounding box center [23, 206] width 22 height 22
click at [30, 52] on div at bounding box center [23, 44] width 22 height 22
click at [28, 205] on div at bounding box center [23, 206] width 22 height 22
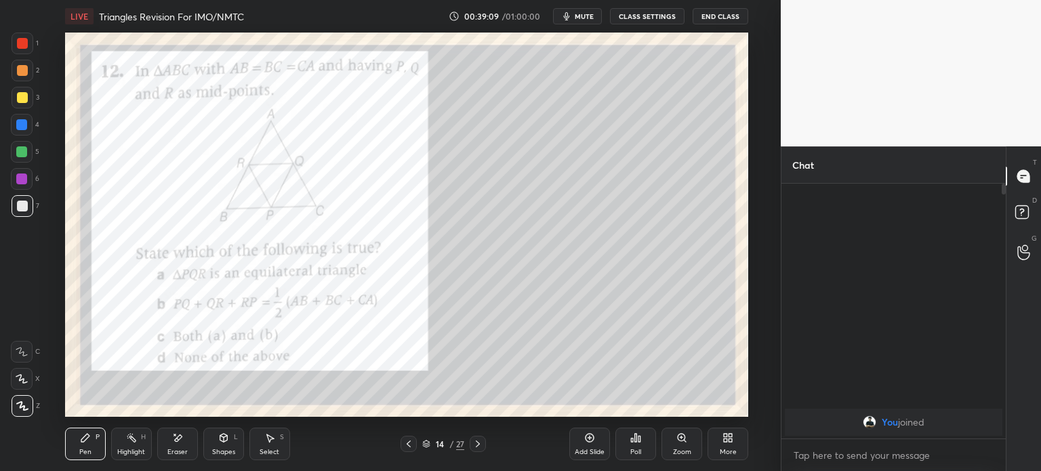
click at [187, 435] on div "Eraser" at bounding box center [177, 444] width 41 height 33
click at [107, 449] on div "Pen P Highlight H Eraser Shapes L Select S" at bounding box center [191, 444] width 252 height 33
click at [100, 457] on div "Pen P" at bounding box center [85, 444] width 41 height 33
click at [26, 44] on div at bounding box center [22, 43] width 11 height 11
click at [21, 203] on div at bounding box center [22, 206] width 11 height 11
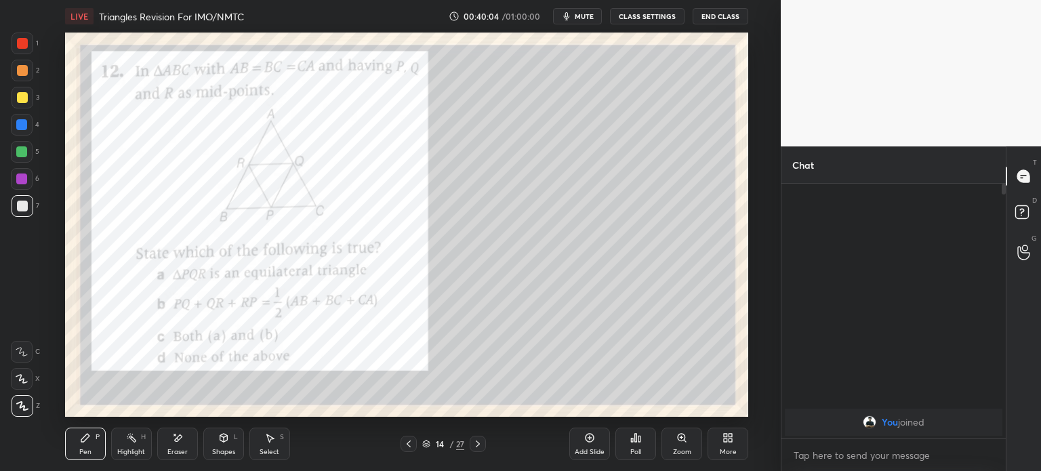
click at [180, 434] on icon at bounding box center [177, 438] width 11 height 12
click at [98, 444] on div "Pen P" at bounding box center [85, 444] width 41 height 33
click at [18, 79] on div at bounding box center [23, 71] width 22 height 22
click at [30, 39] on div at bounding box center [23, 44] width 22 height 22
click at [30, 94] on div at bounding box center [23, 98] width 22 height 22
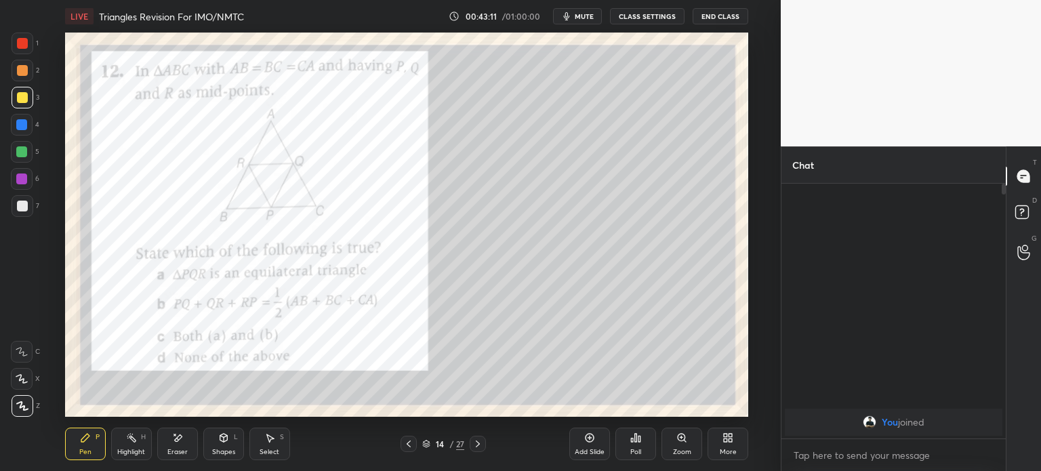
click at [22, 49] on div at bounding box center [23, 44] width 22 height 22
click at [476, 445] on icon at bounding box center [477, 443] width 11 height 11
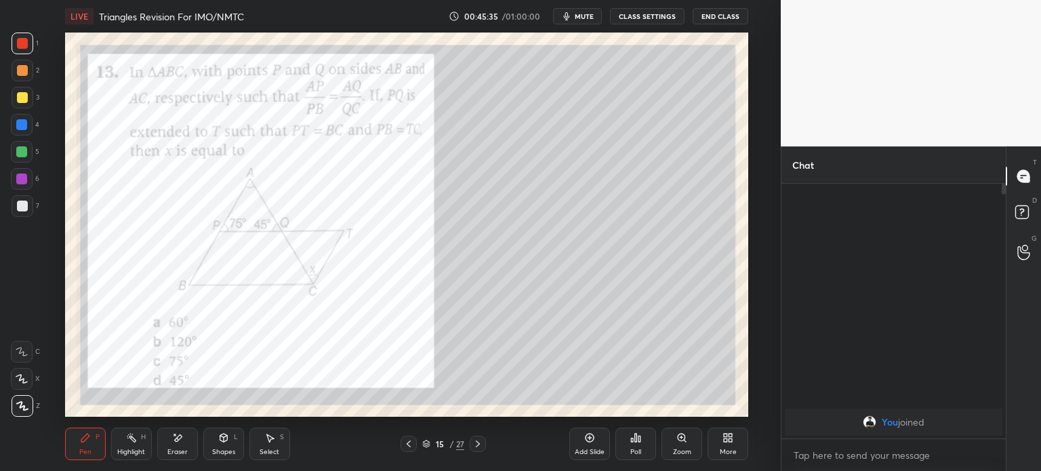
click at [24, 217] on div "7" at bounding box center [26, 208] width 28 height 27
click at [26, 207] on div at bounding box center [22, 206] width 11 height 11
click at [29, 46] on div at bounding box center [23, 44] width 22 height 22
click at [181, 447] on div "Eraser" at bounding box center [177, 444] width 41 height 33
click at [95, 438] on div "Pen P" at bounding box center [85, 444] width 41 height 33
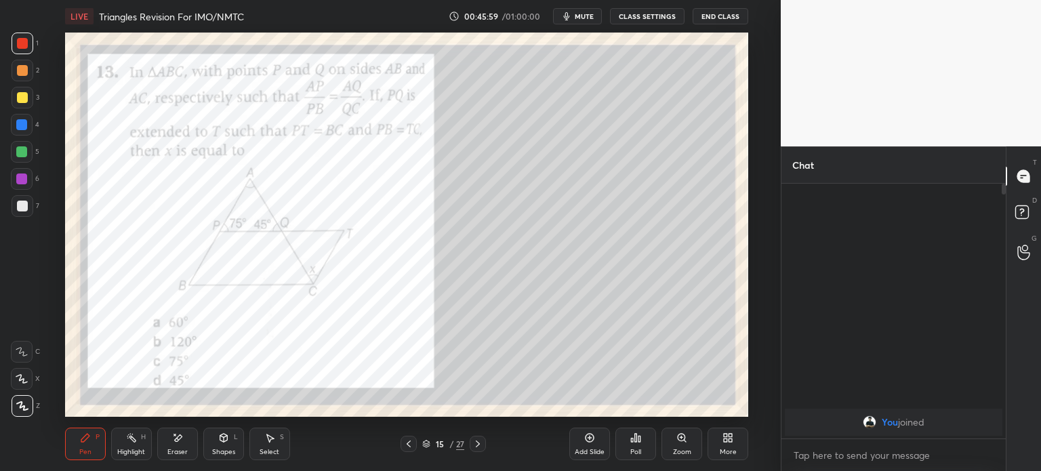
click at [28, 48] on div at bounding box center [23, 44] width 22 height 22
click at [36, 208] on div "7" at bounding box center [26, 206] width 28 height 22
click at [26, 47] on div at bounding box center [22, 43] width 11 height 11
click at [33, 204] on div "7" at bounding box center [26, 206] width 28 height 22
click at [22, 51] on div at bounding box center [23, 44] width 22 height 22
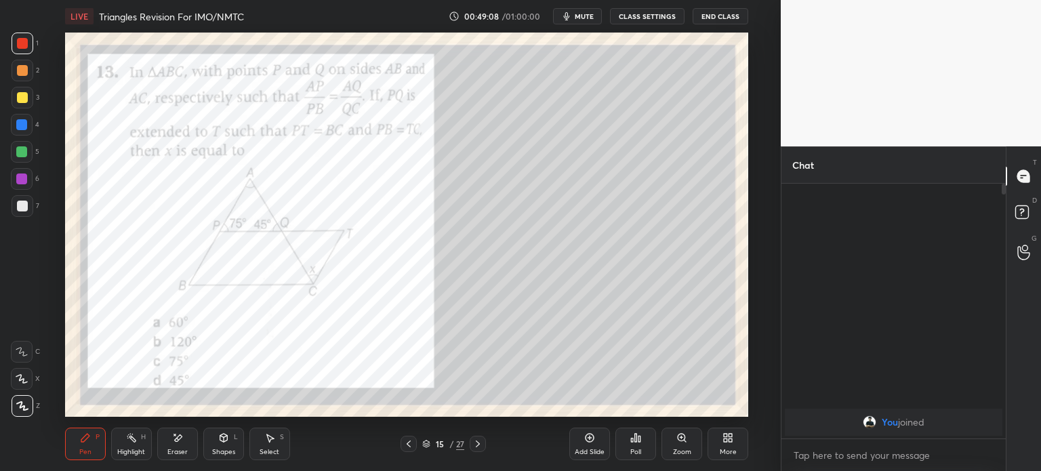
click at [481, 438] on icon at bounding box center [477, 443] width 11 height 11
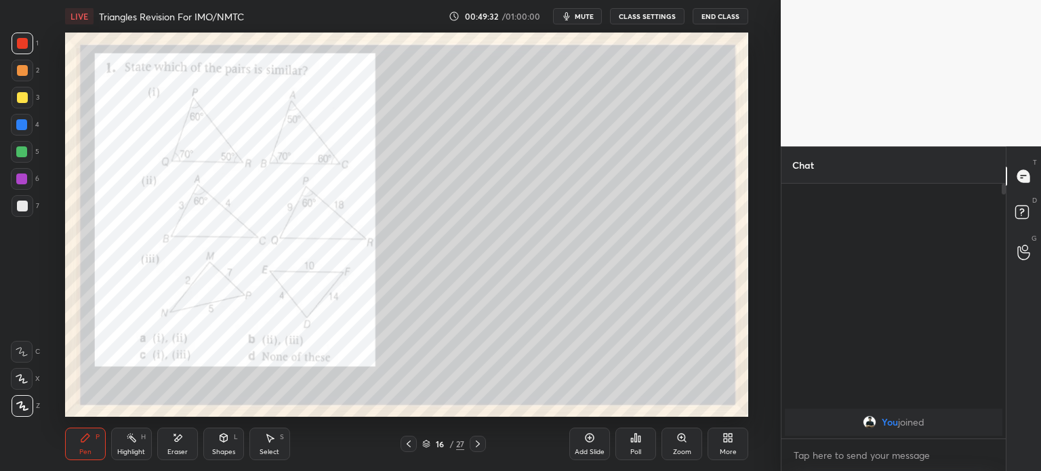
click at [33, 200] on div "7" at bounding box center [26, 206] width 28 height 22
click at [24, 48] on div at bounding box center [22, 43] width 11 height 11
click at [30, 203] on div at bounding box center [23, 206] width 22 height 22
click at [33, 48] on div at bounding box center [23, 44] width 22 height 22
click at [482, 445] on icon at bounding box center [477, 443] width 11 height 11
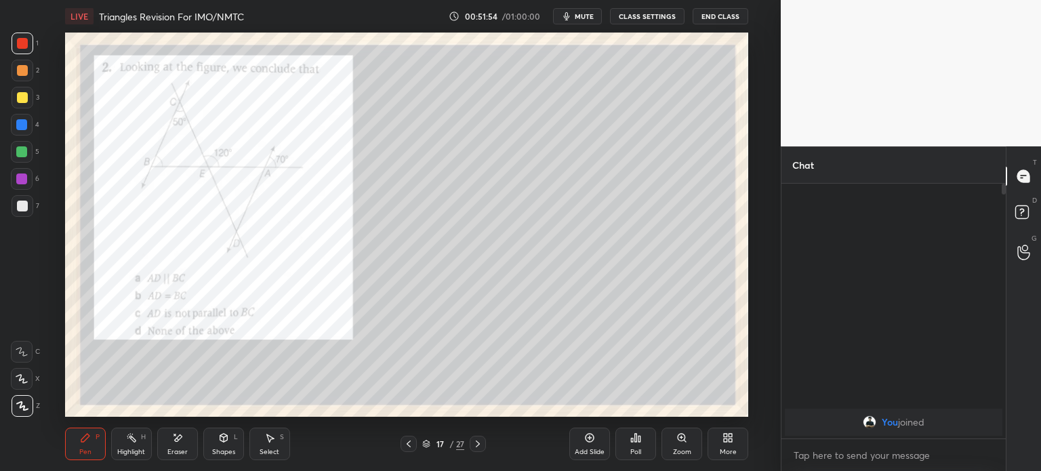
click at [27, 41] on div at bounding box center [22, 43] width 11 height 11
click at [482, 440] on icon at bounding box center [477, 443] width 11 height 11
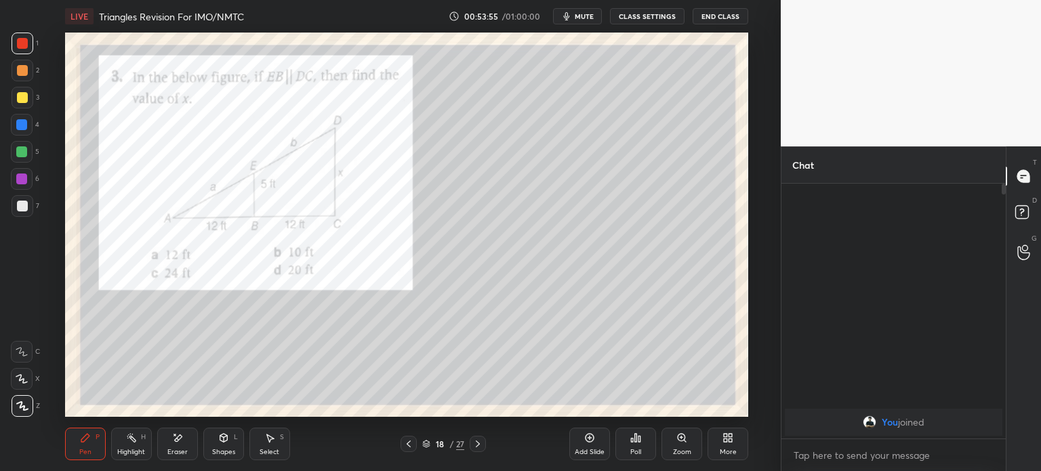
click at [33, 203] on div at bounding box center [23, 206] width 22 height 22
click at [206, 439] on div "Shapes L" at bounding box center [223, 444] width 41 height 33
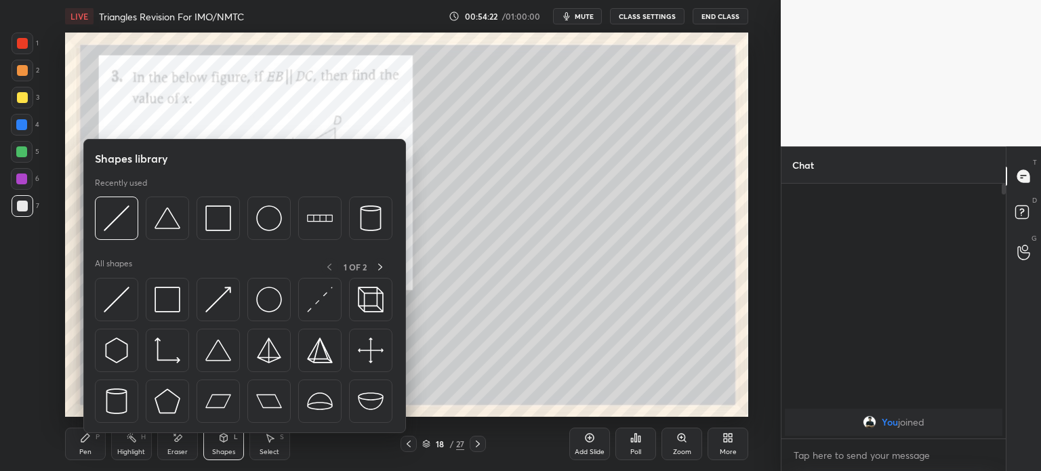
click at [173, 447] on div "Eraser" at bounding box center [177, 444] width 41 height 33
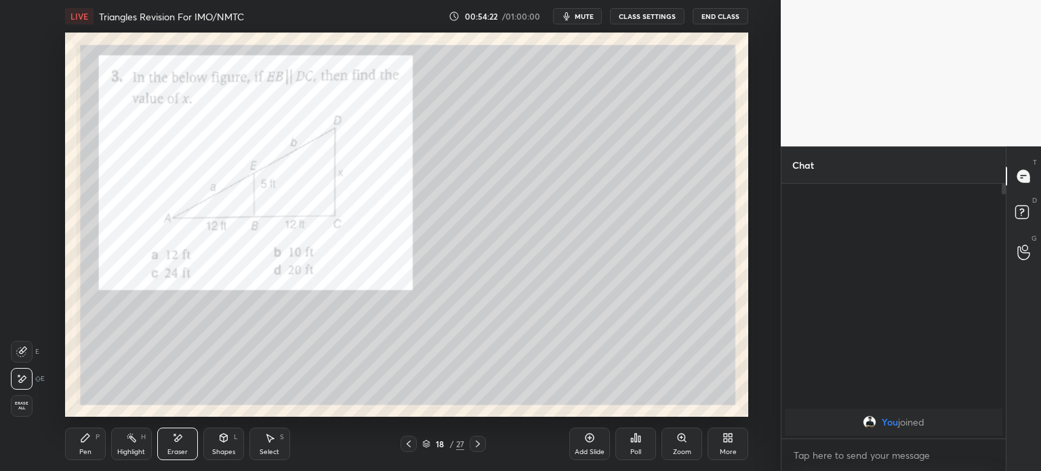
click at [178, 451] on div "Eraser" at bounding box center [177, 452] width 20 height 7
click at [23, 405] on span "Erase all" at bounding box center [22, 405] width 20 height 9
click at [89, 443] on icon at bounding box center [85, 437] width 11 height 11
click at [22, 47] on div at bounding box center [22, 43] width 11 height 11
click at [20, 203] on div at bounding box center [22, 206] width 11 height 11
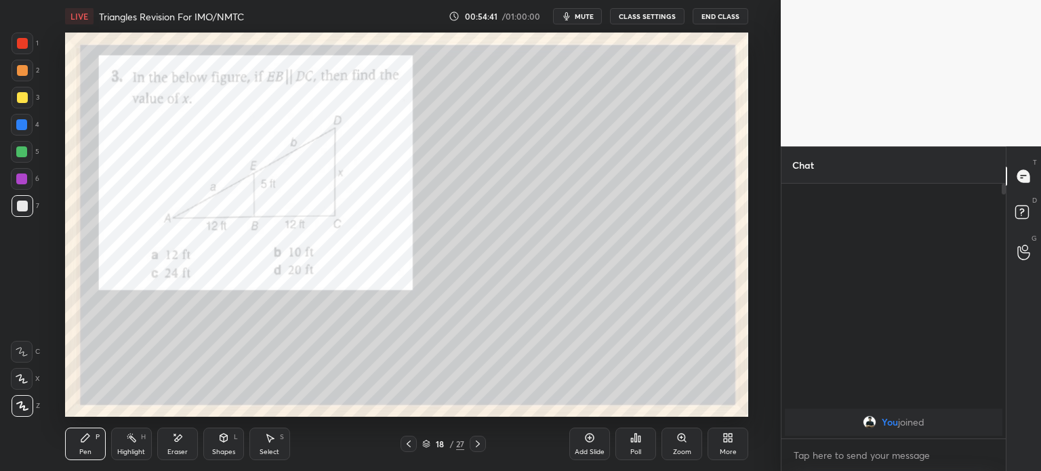
click at [20, 63] on div at bounding box center [23, 71] width 22 height 22
click at [218, 446] on div "Shapes L" at bounding box center [223, 444] width 41 height 33
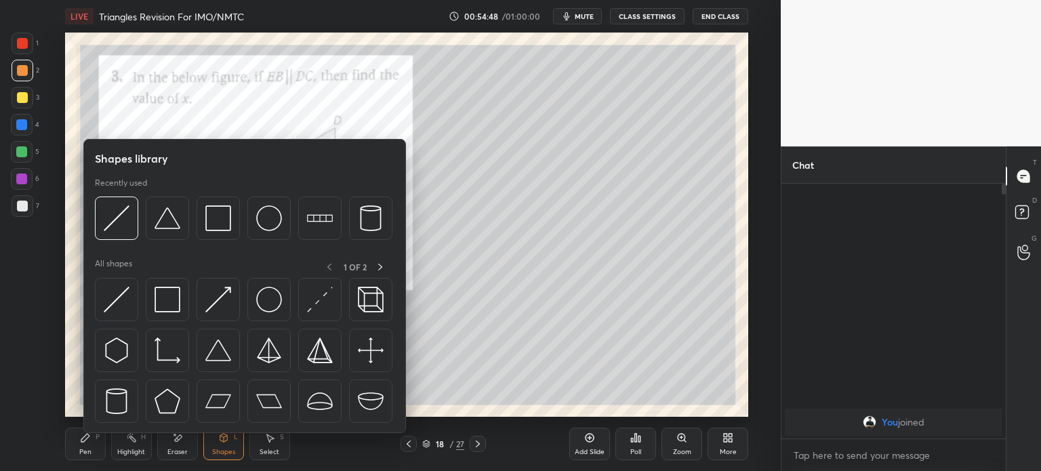
click at [217, 442] on div "Shapes L" at bounding box center [223, 444] width 41 height 33
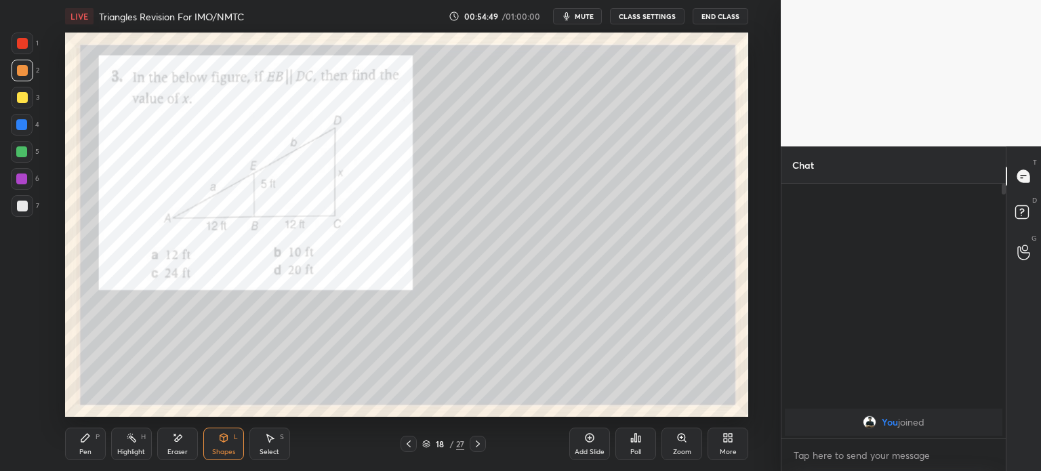
click at [178, 443] on icon at bounding box center [177, 438] width 11 height 12
click at [23, 410] on span "Erase all" at bounding box center [22, 405] width 20 height 9
click at [81, 443] on icon at bounding box center [85, 437] width 11 height 11
click at [29, 73] on div at bounding box center [23, 71] width 22 height 22
click at [19, 102] on div at bounding box center [22, 97] width 11 height 11
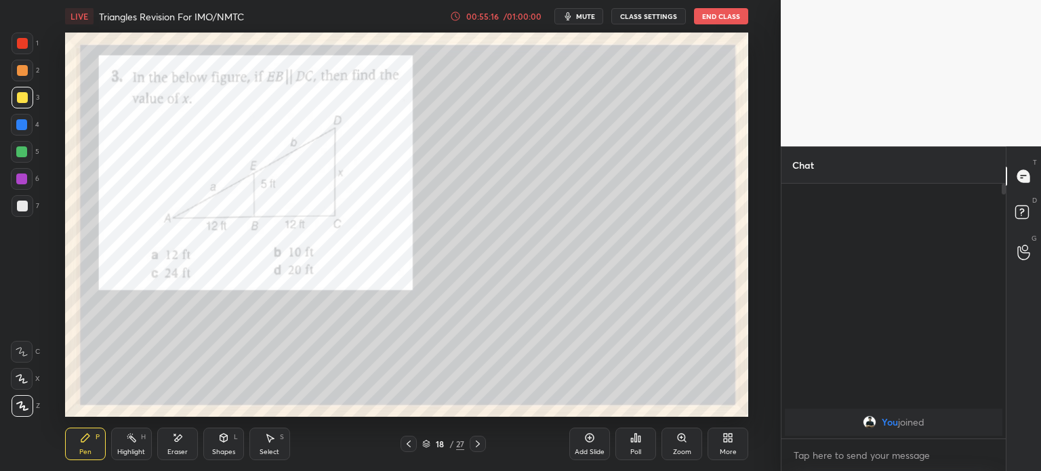
click at [24, 47] on div at bounding box center [22, 43] width 11 height 11
click at [27, 94] on div at bounding box center [23, 98] width 22 height 22
click at [33, 44] on div at bounding box center [23, 44] width 22 height 22
click at [26, 205] on div at bounding box center [22, 206] width 11 height 11
click at [30, 40] on div at bounding box center [23, 44] width 22 height 22
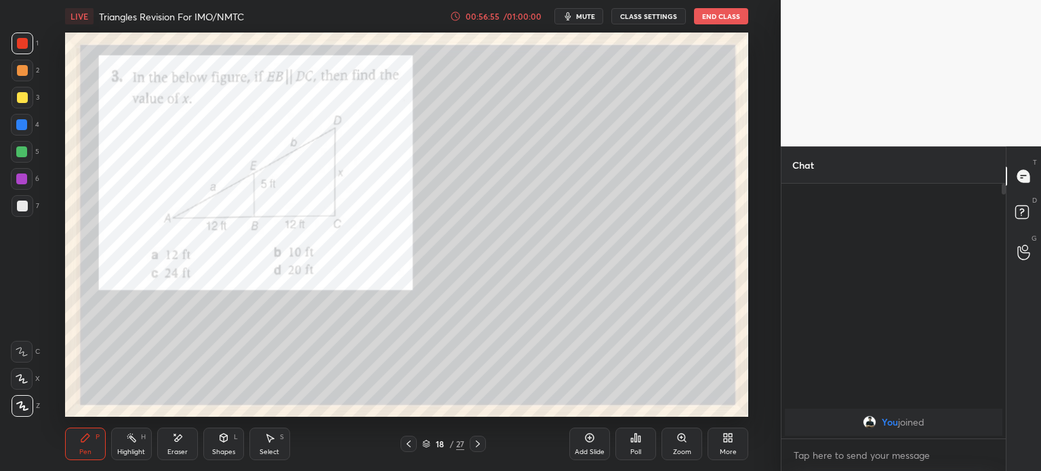
click at [20, 203] on div at bounding box center [22, 206] width 11 height 11
click at [228, 444] on div "Shapes L" at bounding box center [223, 444] width 41 height 33
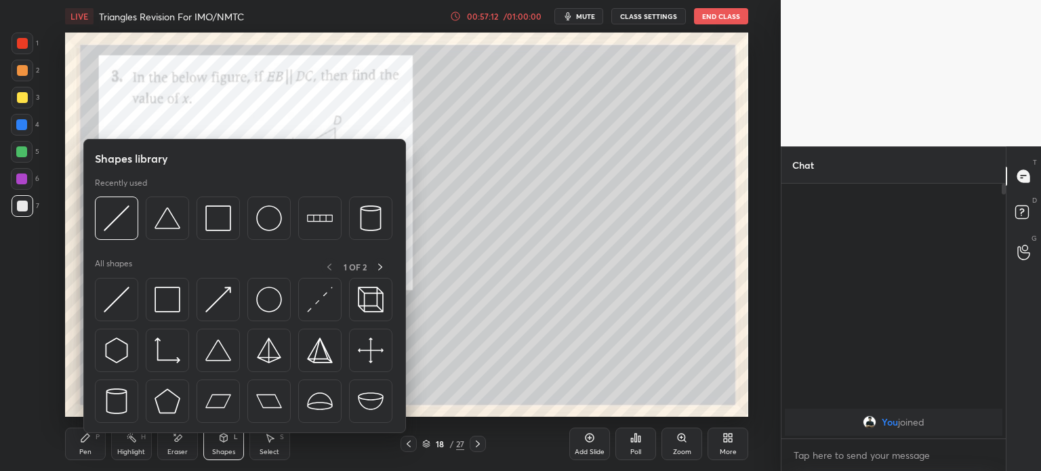
click at [194, 444] on div "Eraser" at bounding box center [177, 444] width 41 height 33
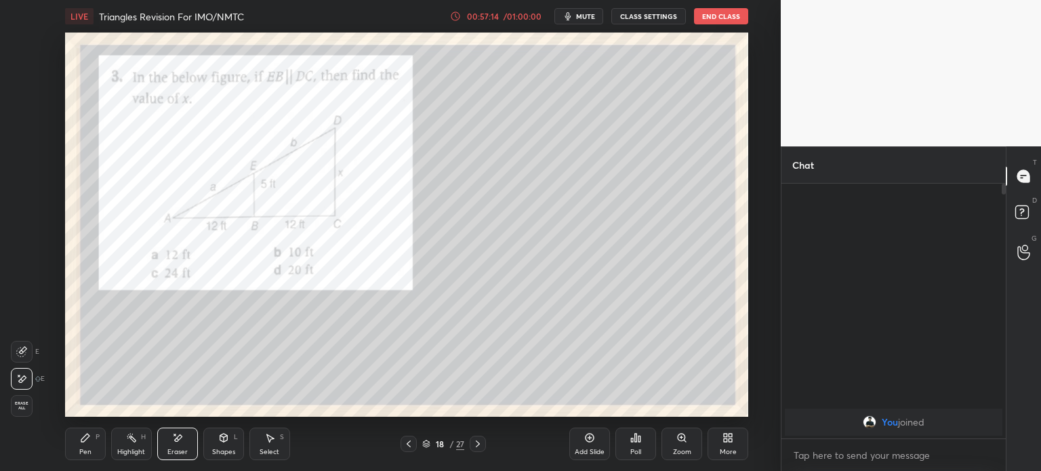
click at [86, 442] on icon at bounding box center [85, 437] width 11 height 11
click at [27, 49] on div at bounding box center [23, 44] width 22 height 22
click at [488, 442] on div "18 / 27" at bounding box center [443, 444] width 252 height 16
click at [476, 445] on icon at bounding box center [477, 443] width 11 height 11
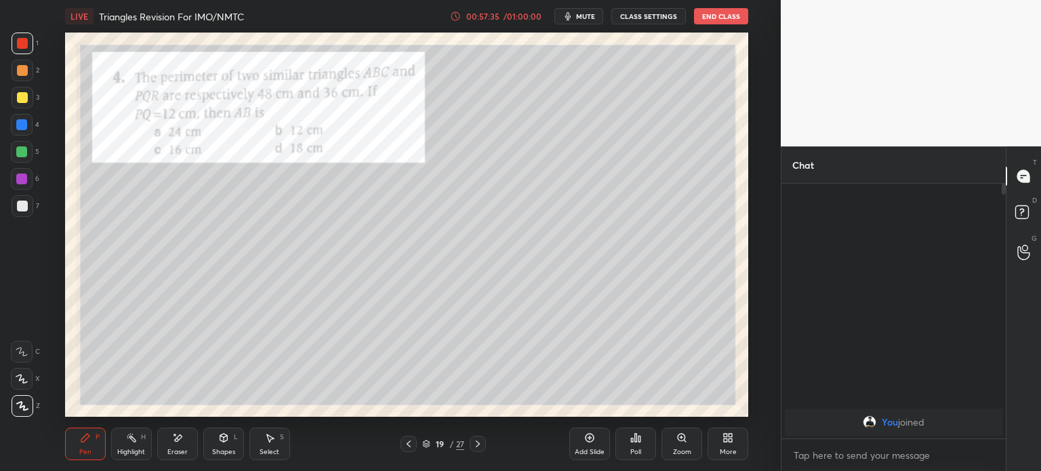
click at [24, 206] on div at bounding box center [22, 206] width 11 height 11
click at [12, 37] on div at bounding box center [23, 44] width 22 height 22
click at [483, 445] on icon at bounding box center [477, 443] width 11 height 11
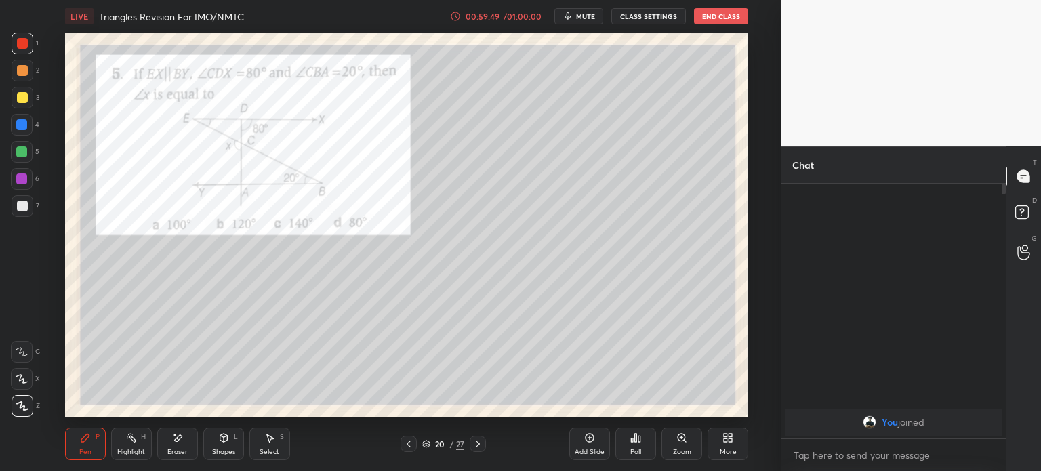
click at [33, 45] on div at bounding box center [23, 44] width 22 height 22
click at [19, 208] on div at bounding box center [22, 206] width 11 height 11
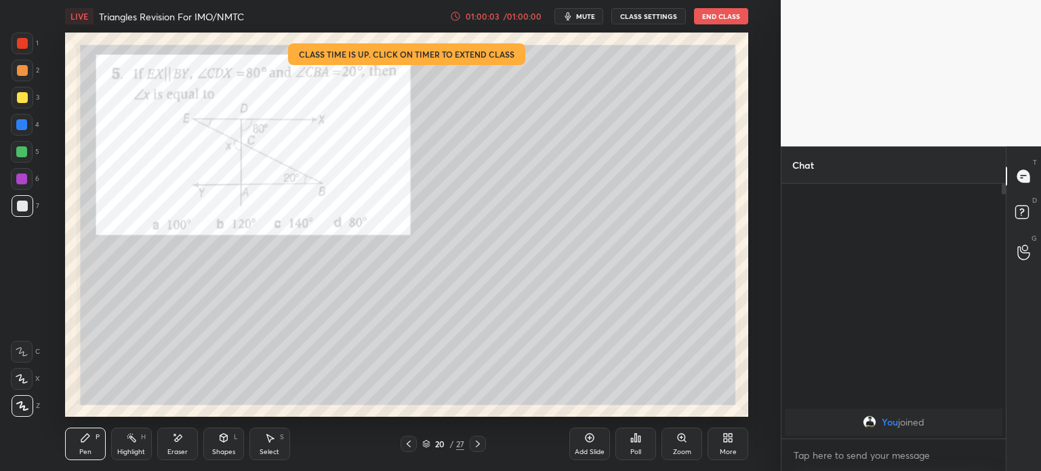
click at [18, 42] on div at bounding box center [22, 43] width 11 height 11
click at [26, 208] on div at bounding box center [22, 206] width 11 height 11
click at [473, 449] on icon at bounding box center [477, 443] width 11 height 11
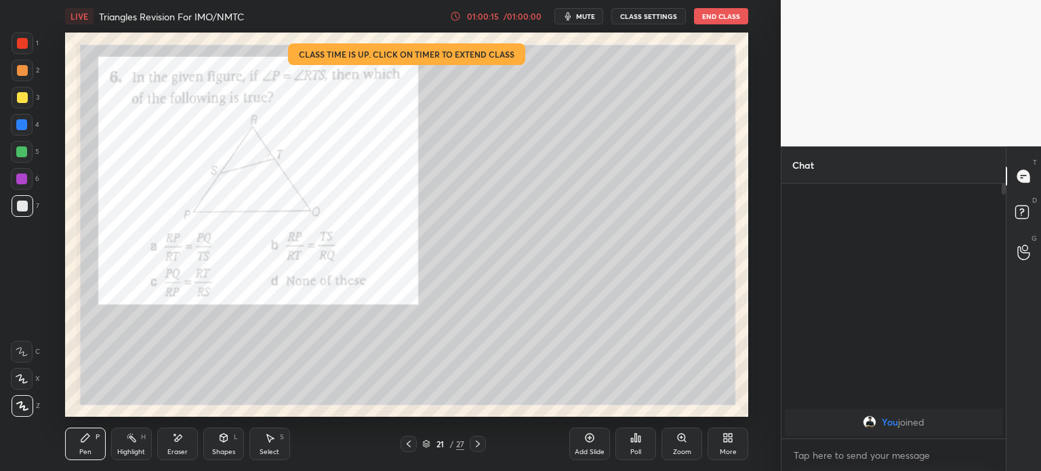
click at [477, 446] on icon at bounding box center [477, 443] width 11 height 11
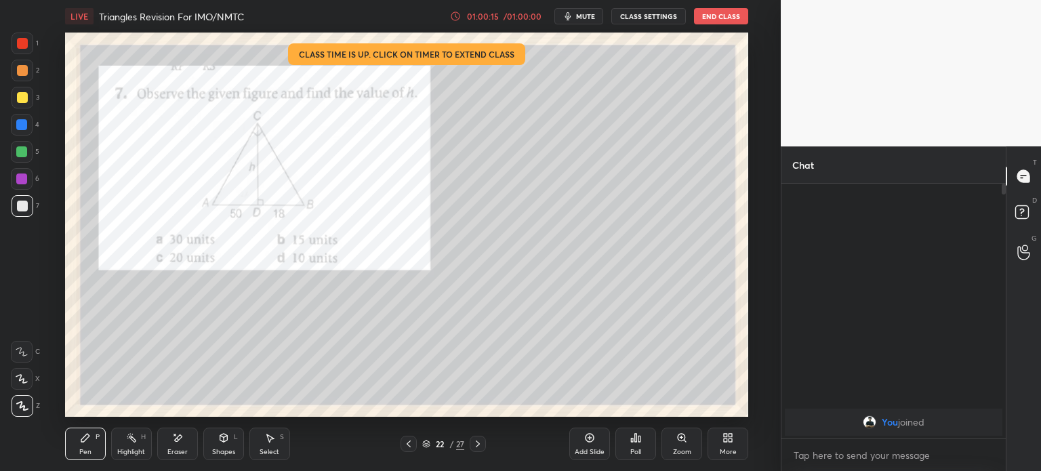
click at [480, 444] on icon at bounding box center [477, 443] width 11 height 11
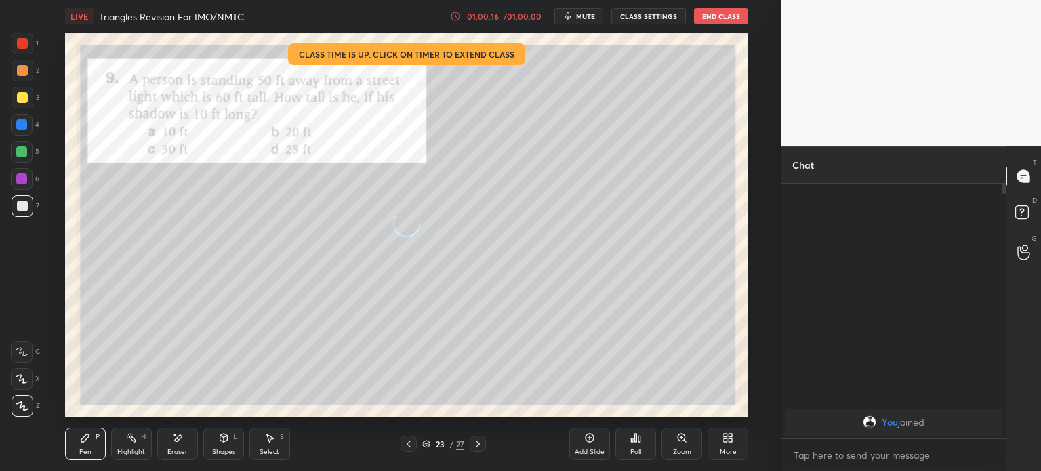
click at [483, 444] on icon at bounding box center [477, 443] width 11 height 11
click at [480, 443] on icon at bounding box center [477, 443] width 11 height 11
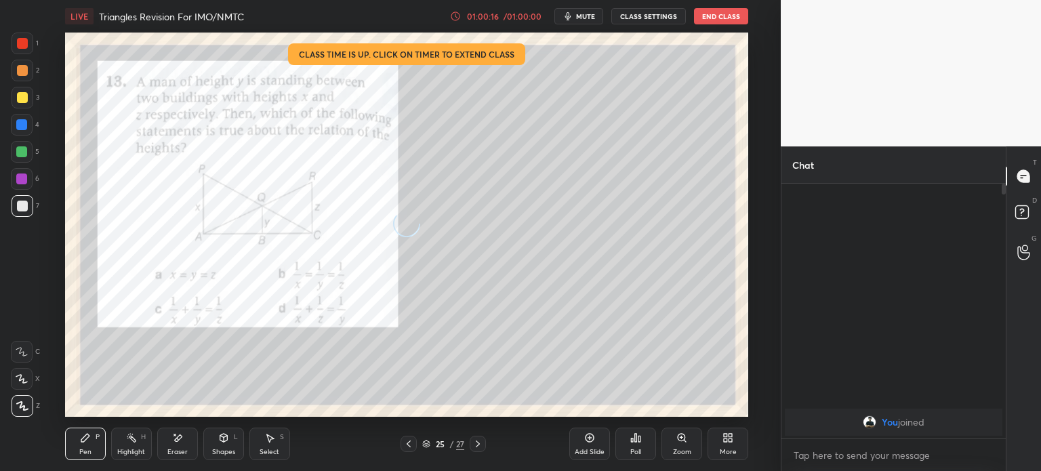
click at [477, 444] on icon at bounding box center [477, 443] width 11 height 11
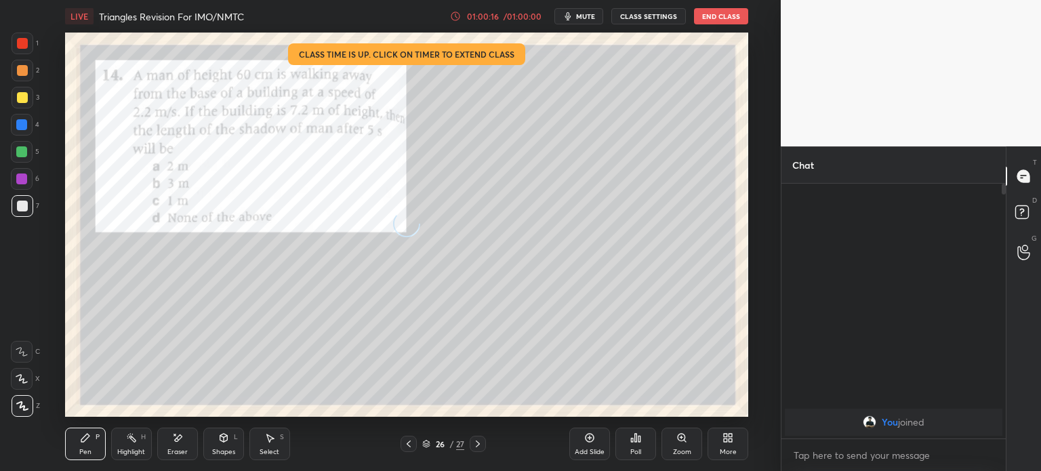
click at [477, 445] on icon at bounding box center [477, 443] width 11 height 11
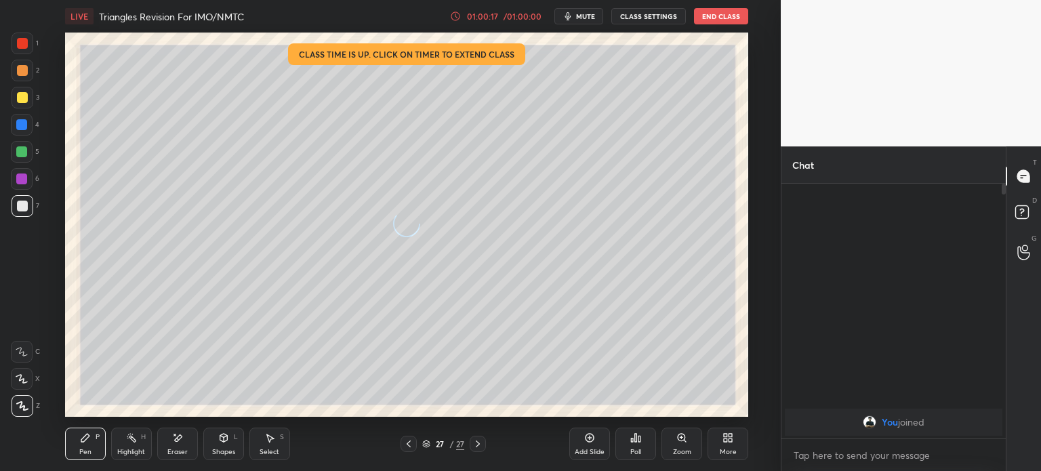
click at [477, 444] on icon at bounding box center [477, 443] width 11 height 11
click at [474, 445] on icon at bounding box center [477, 443] width 11 height 11
click at [481, 443] on icon at bounding box center [477, 443] width 11 height 11
click at [479, 445] on icon at bounding box center [477, 443] width 11 height 11
click at [480, 439] on icon at bounding box center [477, 443] width 11 height 11
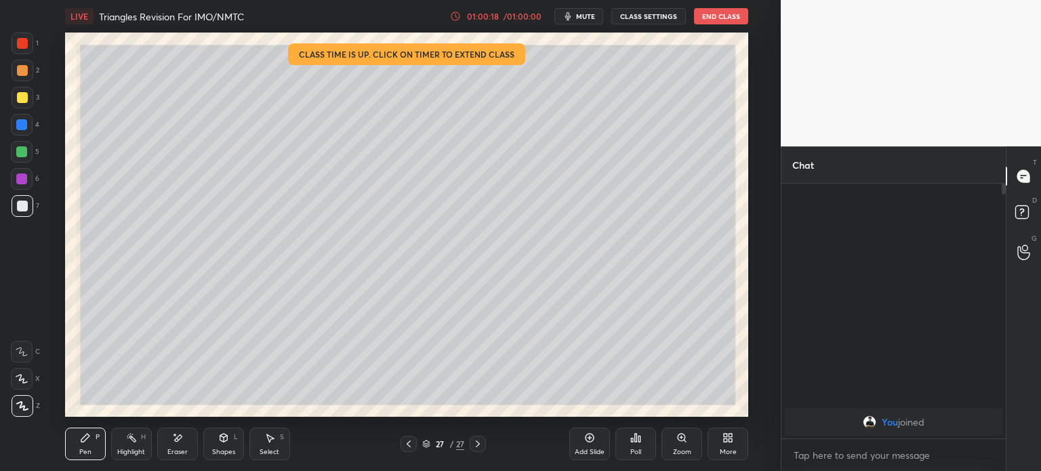
click at [415, 441] on div at bounding box center [409, 444] width 16 height 16
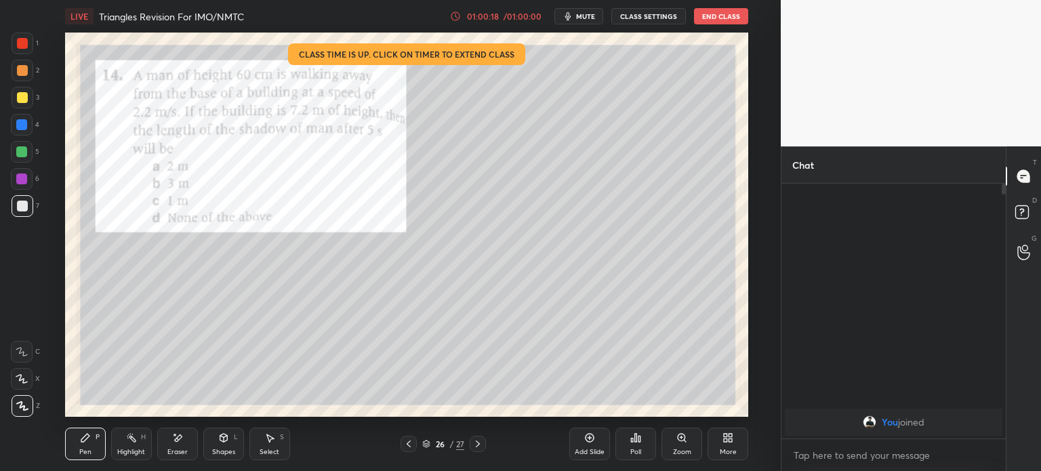
click at [413, 445] on icon at bounding box center [408, 443] width 11 height 11
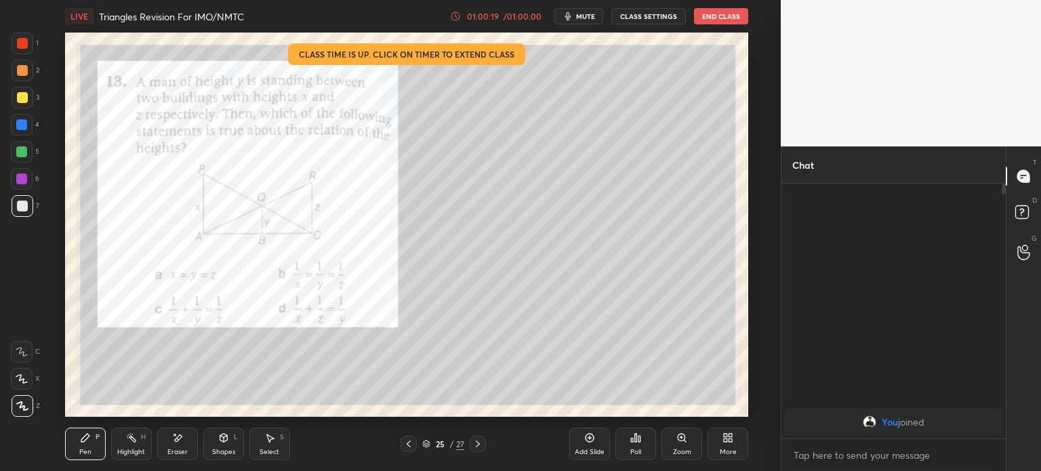
click at [415, 444] on div at bounding box center [409, 444] width 16 height 16
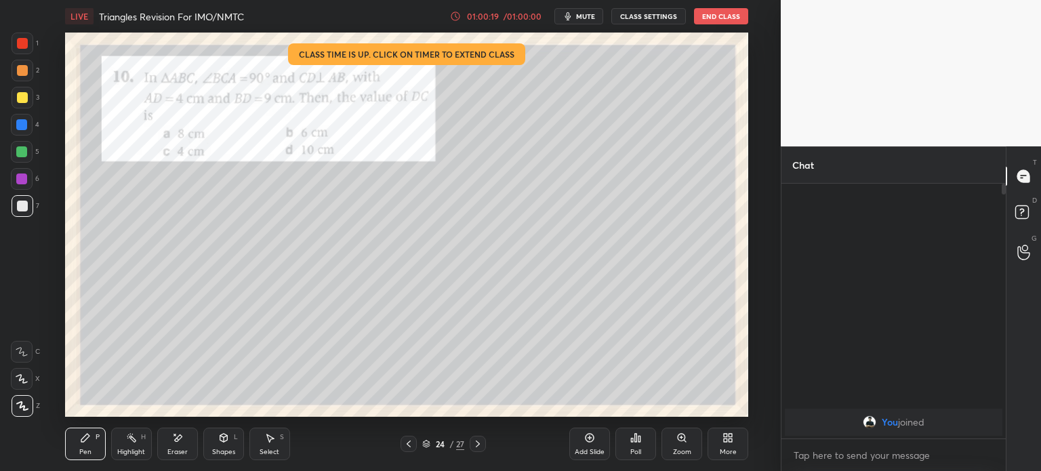
click at [415, 442] on div at bounding box center [409, 444] width 16 height 16
click at [423, 441] on icon at bounding box center [426, 444] width 8 height 8
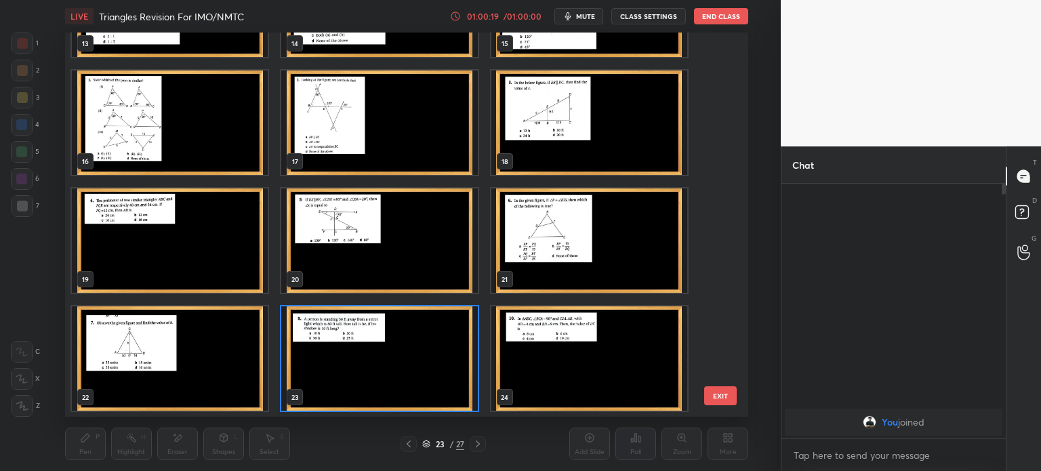
scroll to position [380, 677]
click at [723, 22] on button "End Class" at bounding box center [721, 16] width 54 height 16
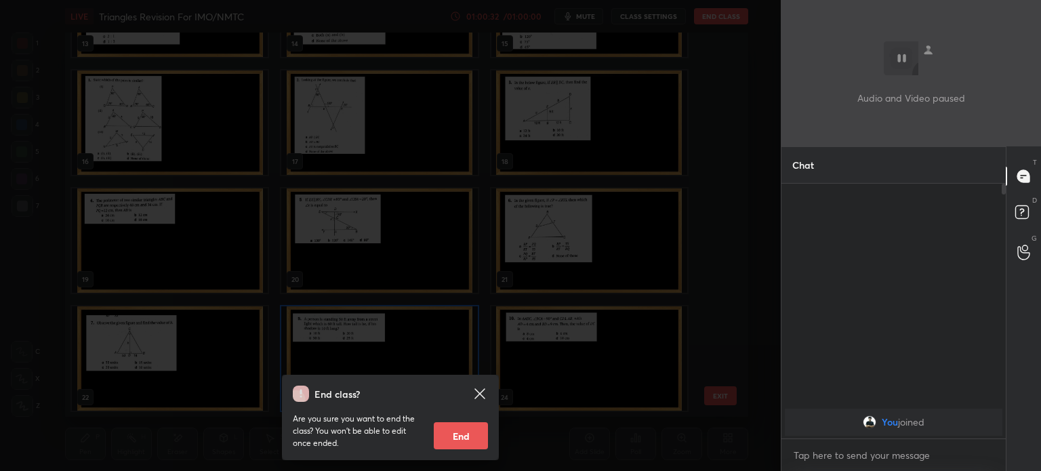
click at [466, 430] on button "End" at bounding box center [461, 435] width 54 height 27
type textarea "x"
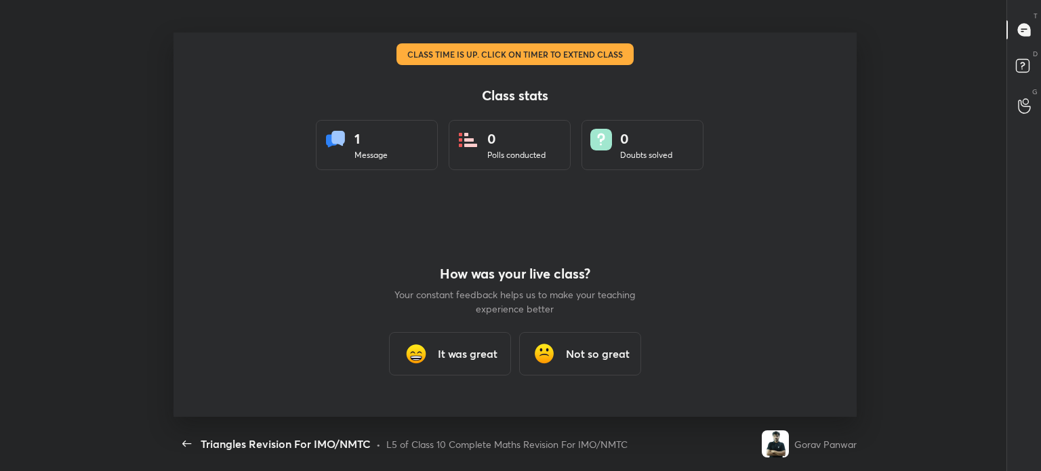
scroll to position [384, 1015]
click at [481, 350] on h3 "It was great" at bounding box center [468, 354] width 60 height 16
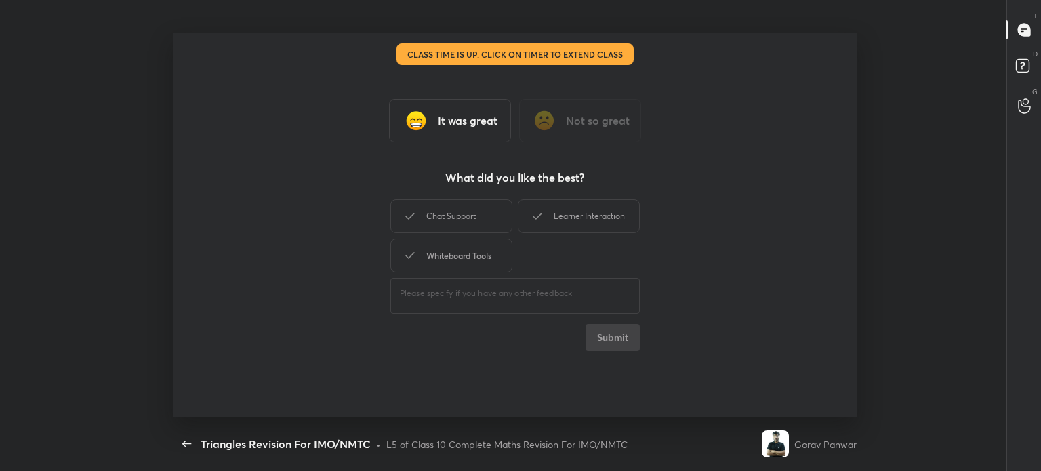
click at [470, 261] on div "Whiteboard Tools" at bounding box center [451, 256] width 122 height 34
click at [458, 223] on div "Chat Support" at bounding box center [451, 216] width 122 height 34
click at [534, 213] on icon at bounding box center [537, 216] width 16 height 16
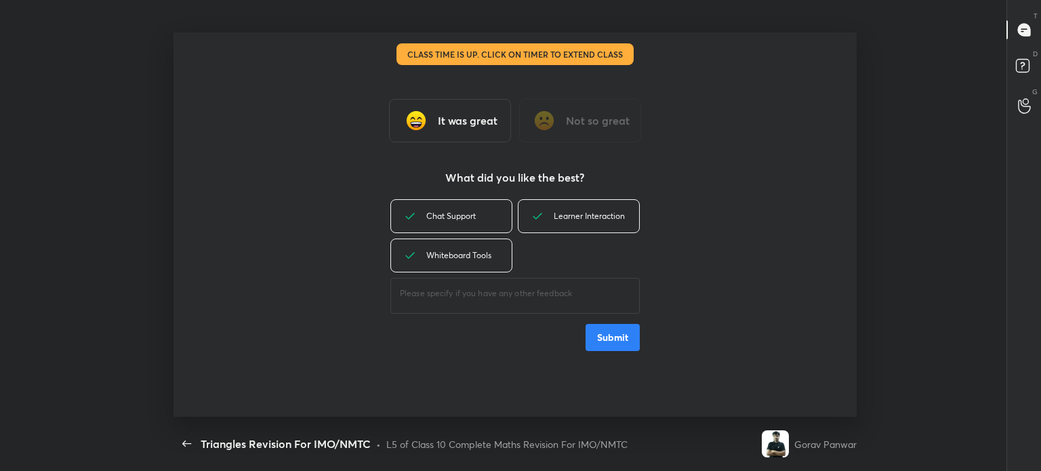
click at [604, 335] on button "Submit" at bounding box center [613, 337] width 54 height 27
